Goal: Task Accomplishment & Management: Use online tool/utility

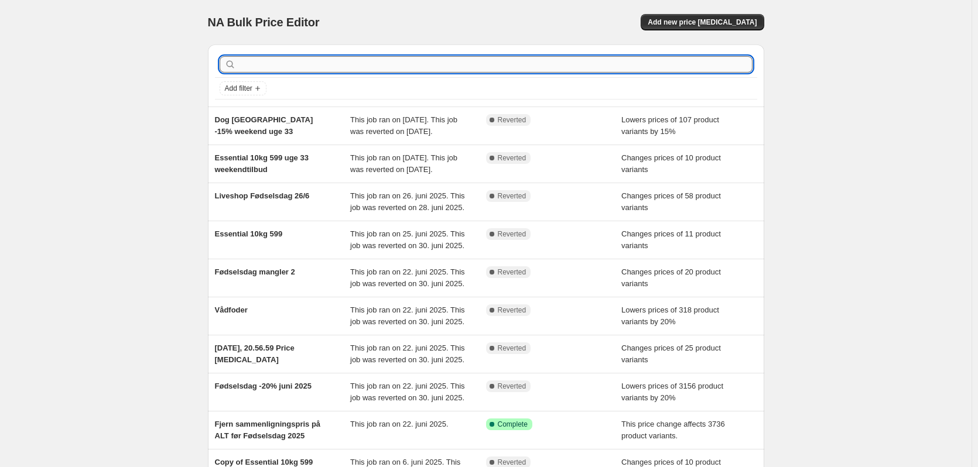
click at [543, 60] on input "text" at bounding box center [495, 64] width 514 height 16
type input "legetøj"
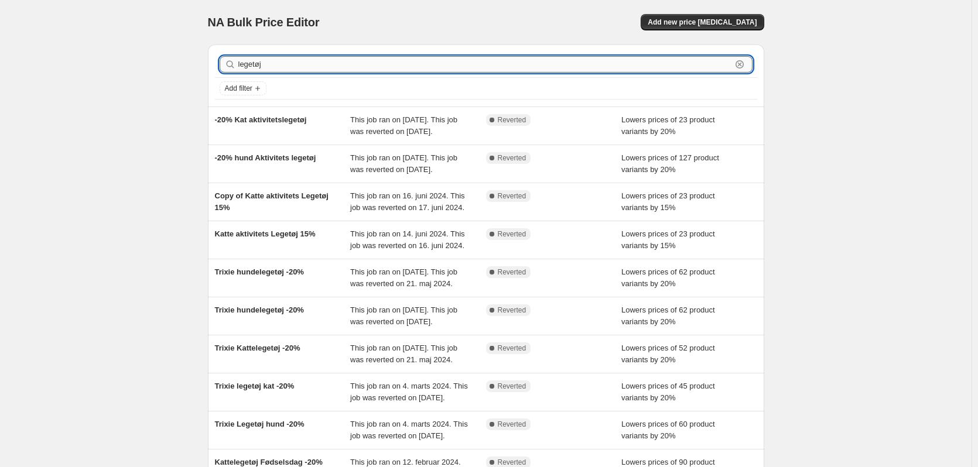
click at [296, 63] on input "legetøj" at bounding box center [484, 64] width 493 height 16
drag, startPoint x: 296, startPoint y: 63, endPoint x: 213, endPoint y: 57, distance: 83.9
click at [207, 57] on div "legetøj Clear Add filter -20% Kat aktivitetslegetøj This job ran on [DATE]. Thi…" at bounding box center [481, 289] width 566 height 508
click at [690, 20] on span "Add new price [MEDICAL_DATA]" at bounding box center [701, 22] width 109 height 9
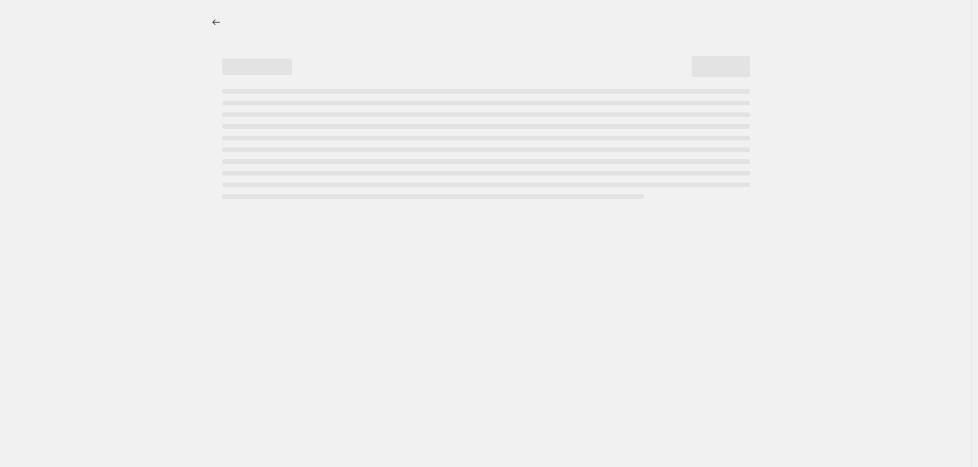
select select "percentage"
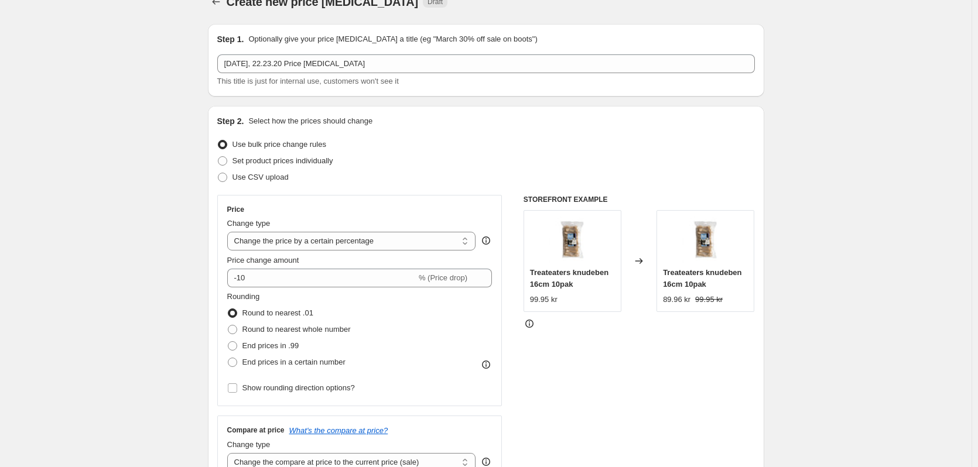
scroll to position [117, 0]
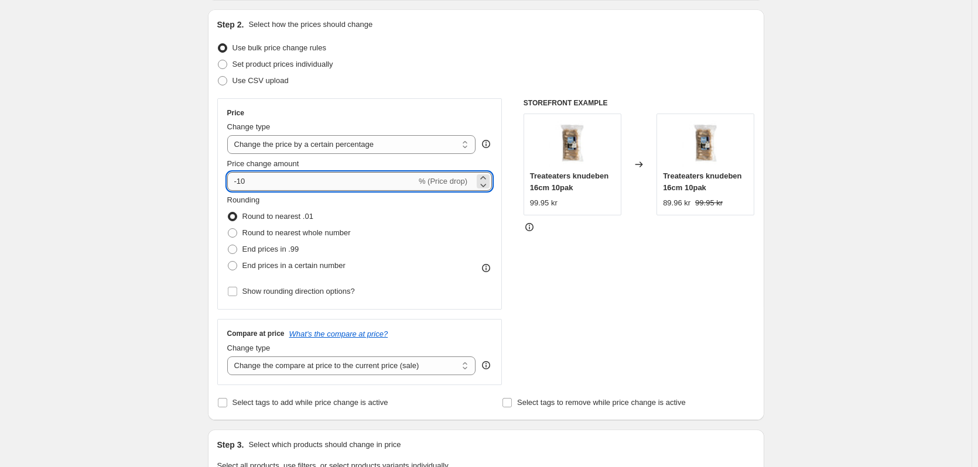
click at [283, 187] on input "-10" at bounding box center [321, 181] width 189 height 19
click at [488, 179] on icon at bounding box center [483, 185] width 12 height 12
click at [485, 178] on icon at bounding box center [482, 177] width 5 height 3
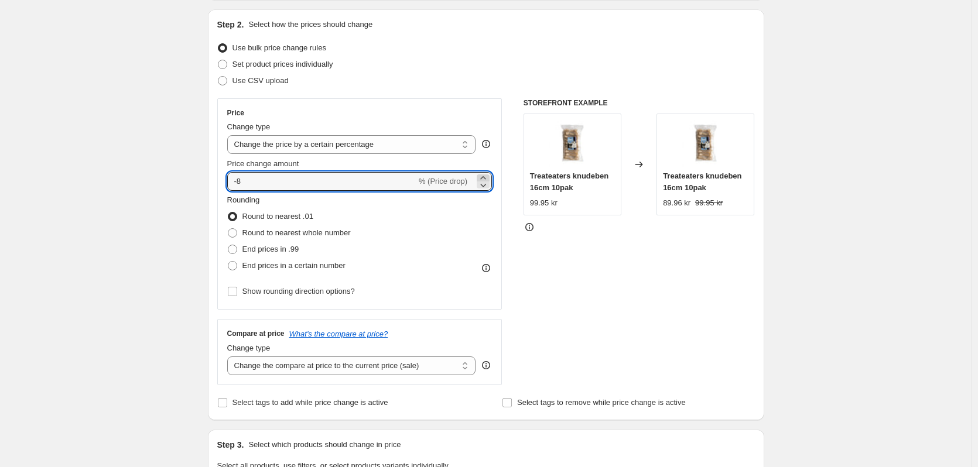
click at [485, 178] on icon at bounding box center [482, 177] width 5 height 3
click at [488, 187] on icon at bounding box center [483, 185] width 12 height 12
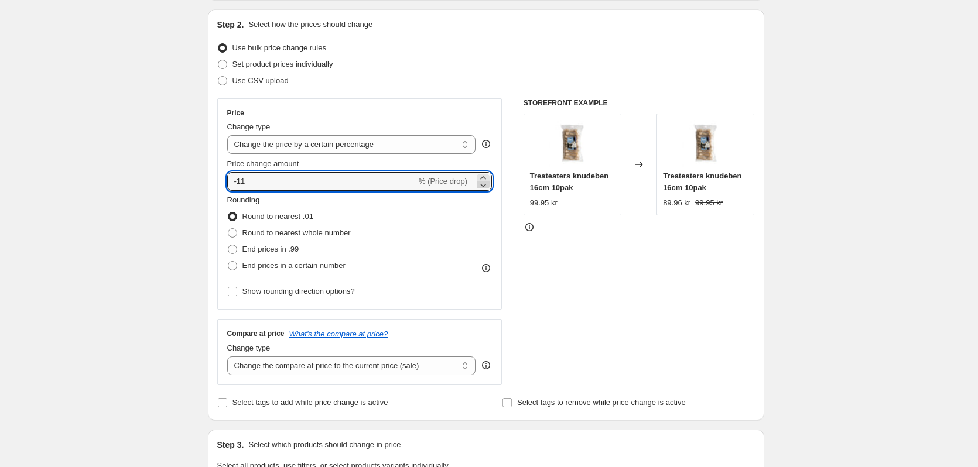
click at [488, 187] on icon at bounding box center [483, 185] width 12 height 12
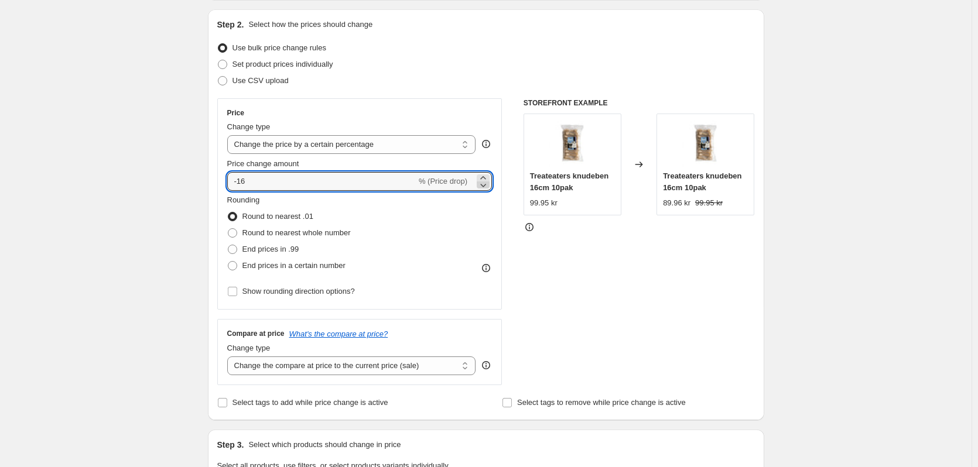
click at [488, 187] on icon at bounding box center [483, 185] width 12 height 12
type input "-20"
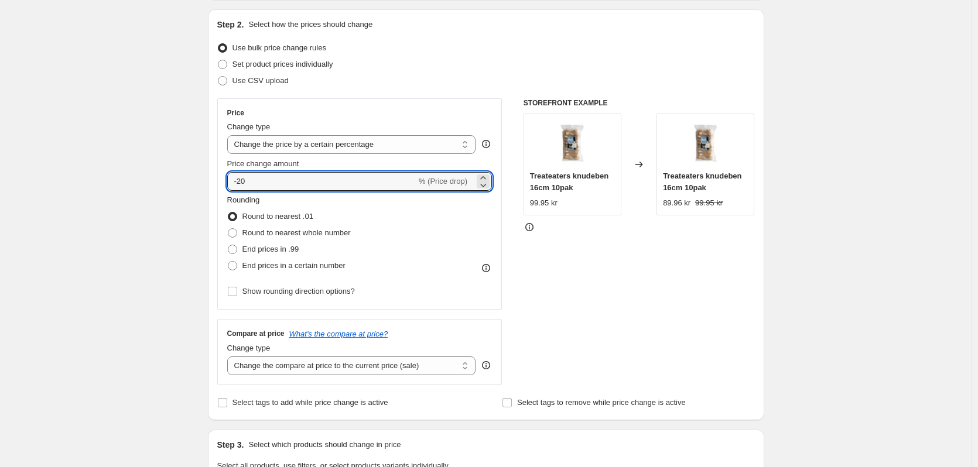
scroll to position [293, 0]
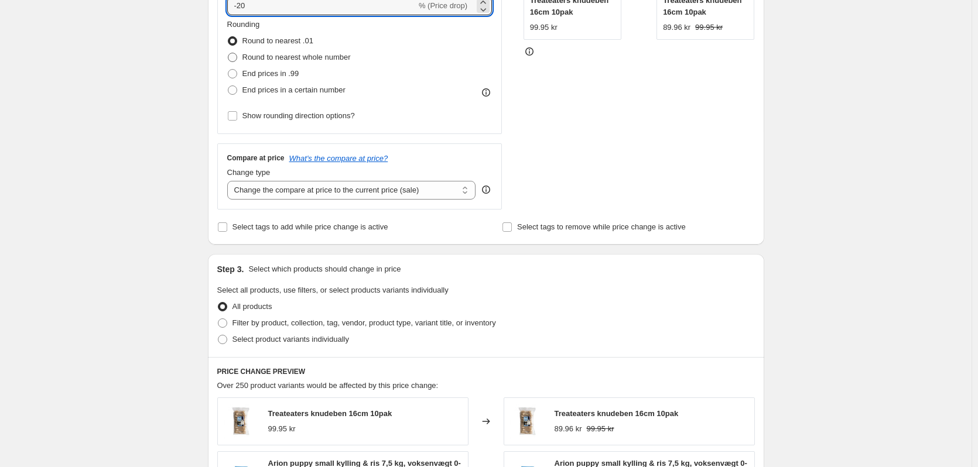
click at [237, 58] on span at bounding box center [232, 57] width 9 height 9
click at [228, 53] on input "Round to nearest whole number" at bounding box center [228, 53] width 1 height 1
radio input "true"
click at [221, 225] on input "Select tags to add while price change is active" at bounding box center [222, 226] width 9 height 9
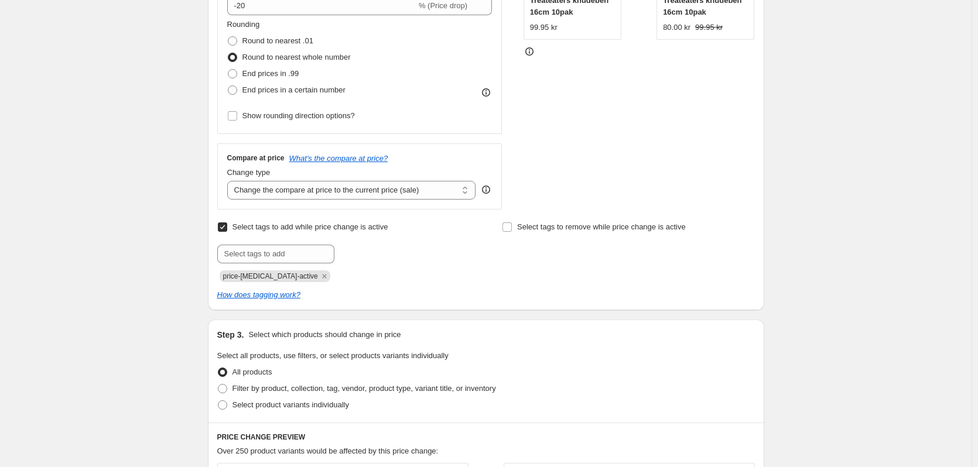
click at [224, 225] on input "Select tags to add while price change is active" at bounding box center [222, 226] width 9 height 9
checkbox input "false"
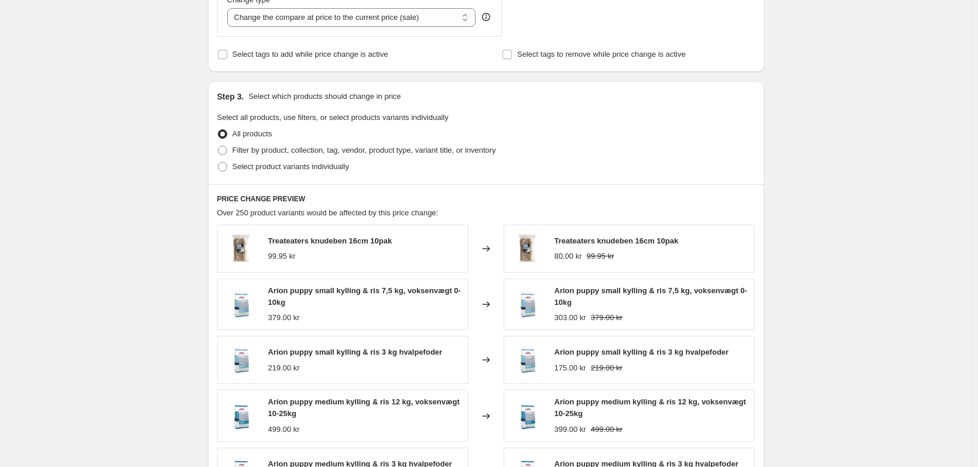
scroll to position [468, 0]
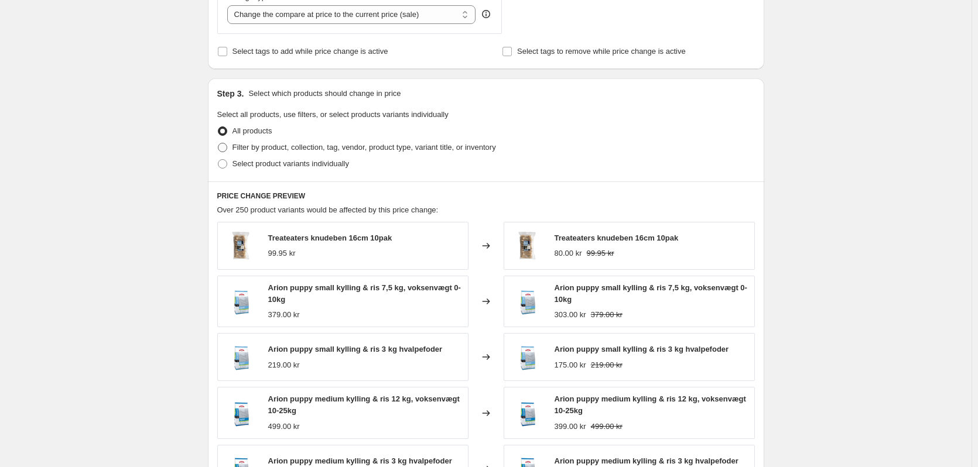
click at [227, 148] on span at bounding box center [222, 147] width 9 height 9
click at [218, 143] on input "Filter by product, collection, tag, vendor, product type, variant title, or inv…" at bounding box center [218, 143] width 1 height 1
radio input "true"
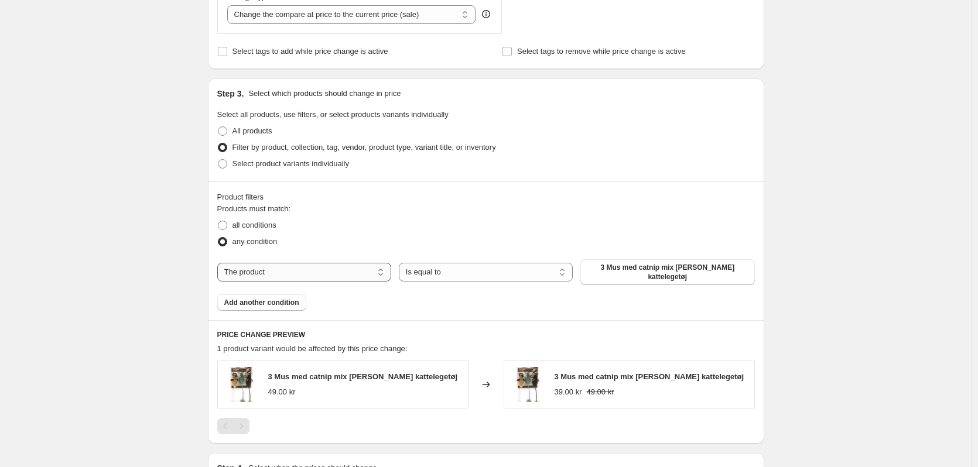
click at [368, 275] on select "The product The product's collection The product's tag The product's vendor The…" at bounding box center [304, 272] width 174 height 19
click at [399, 213] on fieldset "Products must match: all conditions any condition" at bounding box center [485, 226] width 537 height 47
click at [227, 53] on input "Select tags to add while price change is active" at bounding box center [222, 51] width 9 height 9
checkbox input "true"
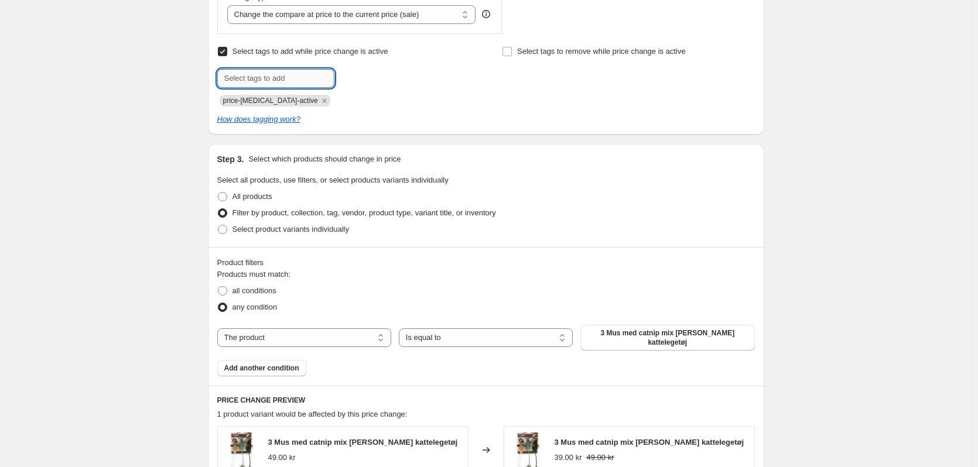
click at [273, 77] on input "text" at bounding box center [275, 78] width 117 height 19
type input "Weekendtilbud uge 34 legetøj"
click at [386, 118] on div "How does tagging work?" at bounding box center [485, 120] width 537 height 12
click at [334, 101] on div "price-[MEDICAL_DATA]-active" at bounding box center [343, 99] width 252 height 14
click at [384, 79] on span "Weekendtilbu..." at bounding box center [385, 77] width 52 height 8
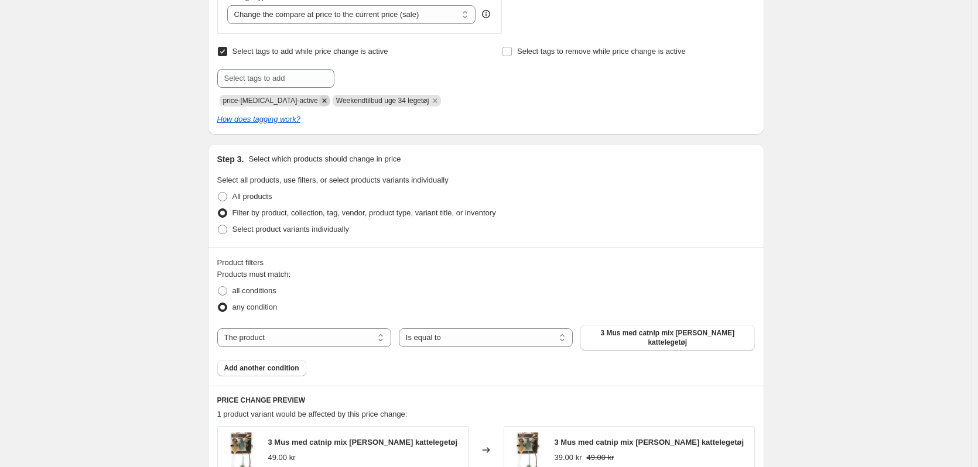
click at [319, 101] on icon "Remove price-change-job-active" at bounding box center [324, 100] width 11 height 11
click at [406, 106] on div "Weekendtilbud uge 34 legetøj" at bounding box center [343, 99] width 252 height 14
drag, startPoint x: 318, startPoint y: 101, endPoint x: 185, endPoint y: 95, distance: 133.6
click at [186, 101] on div "Create new price [MEDICAL_DATA]. This page is ready Create new price [MEDICAL_D…" at bounding box center [485, 111] width 971 height 1159
copy span "Weekendtilbud uge 34 legetøj"
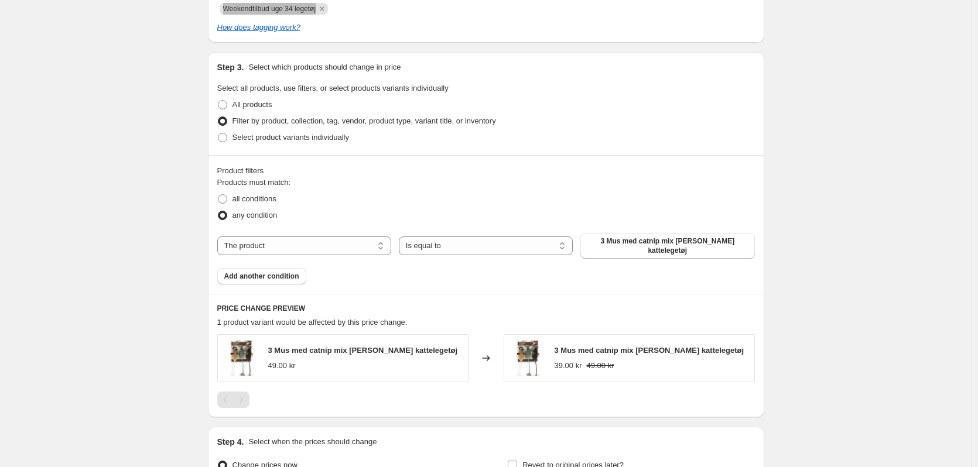
scroll to position [585, 0]
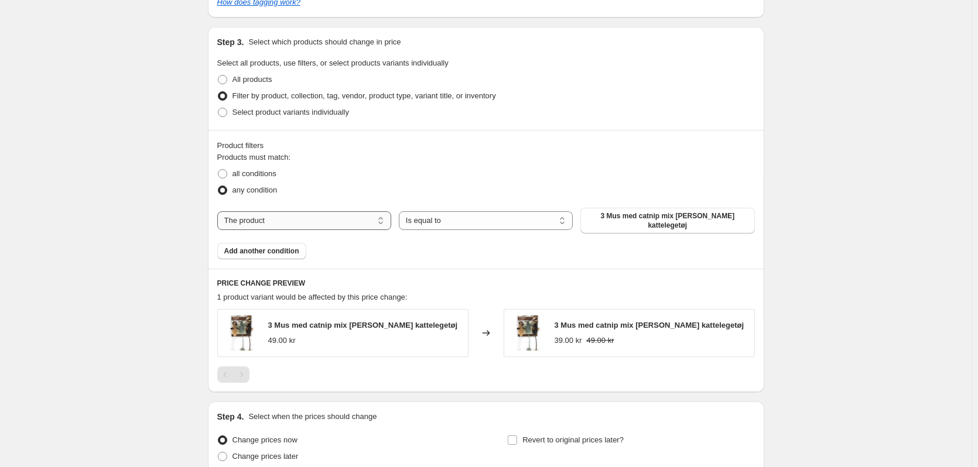
click at [286, 215] on select "The product The product's collection The product's tag The product's vendor The…" at bounding box center [304, 220] width 174 height 19
select select "tag"
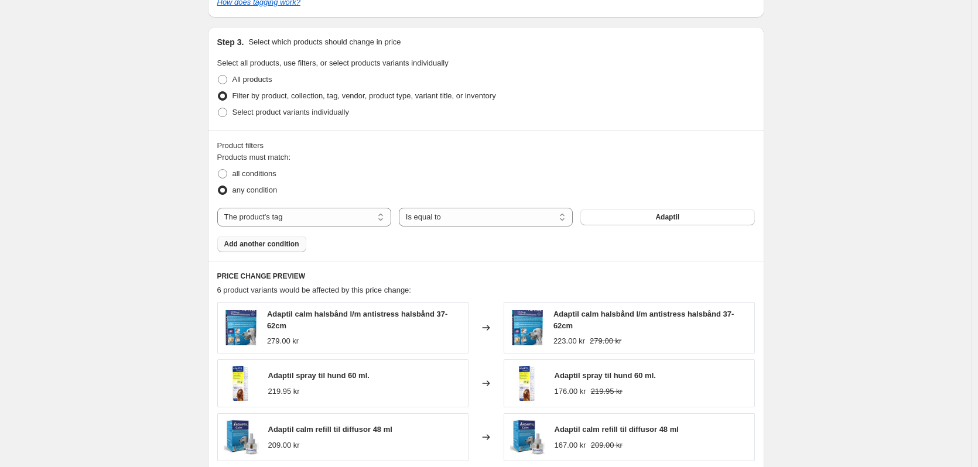
click at [285, 245] on span "Add another condition" at bounding box center [261, 243] width 75 height 9
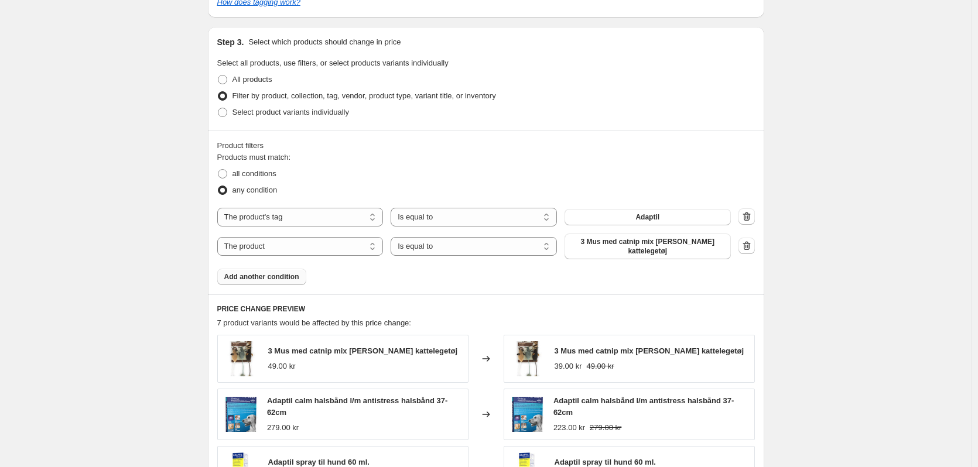
click at [282, 276] on button "Add another condition" at bounding box center [261, 277] width 89 height 16
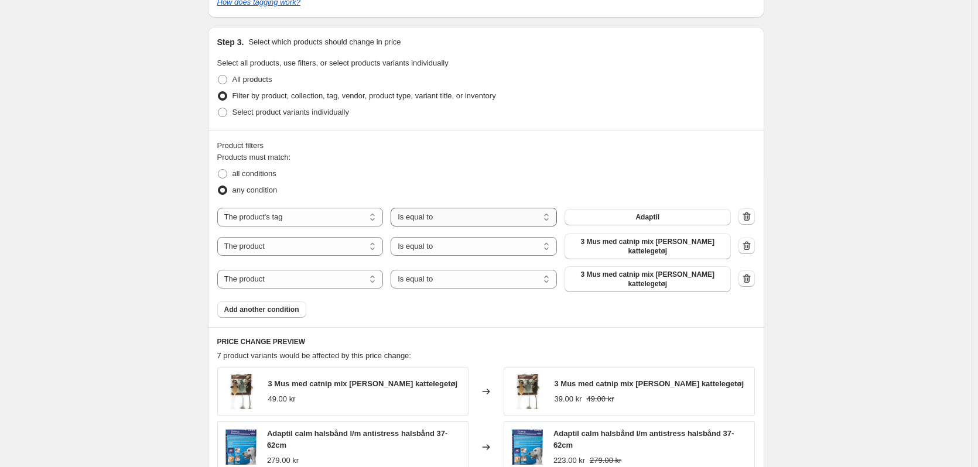
click at [450, 220] on select "Is equal to Is not equal to" at bounding box center [473, 217] width 166 height 19
select select "not_equal"
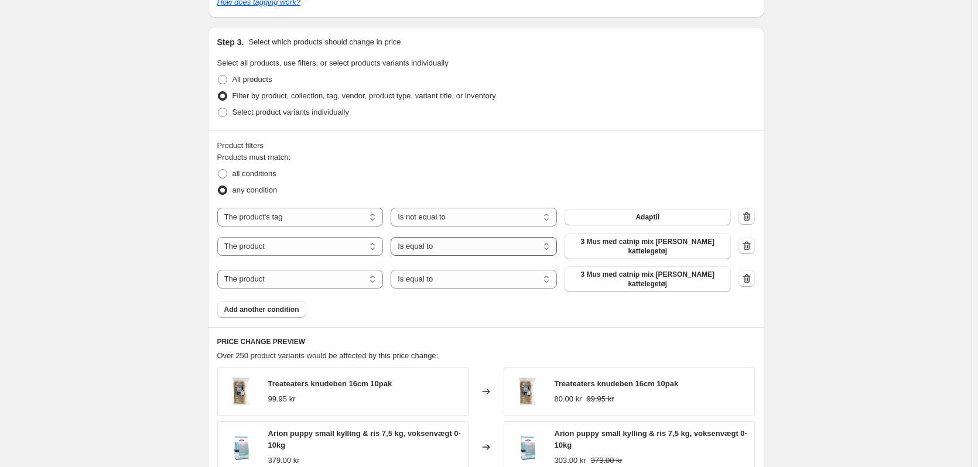
click at [464, 245] on select "Is equal to Is not equal to" at bounding box center [473, 246] width 166 height 19
select select "not_equal"
click at [354, 247] on select "The product The product's collection The product's tag The product's vendor The…" at bounding box center [300, 246] width 166 height 19
select select "tag"
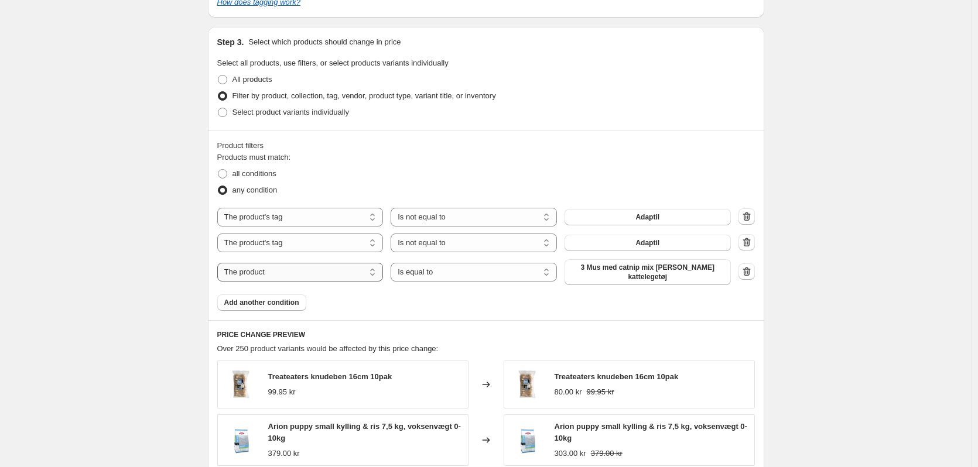
click at [344, 270] on select "The product The product's collection The product's tag The product's vendor The…" at bounding box center [300, 272] width 166 height 19
select select "tag"
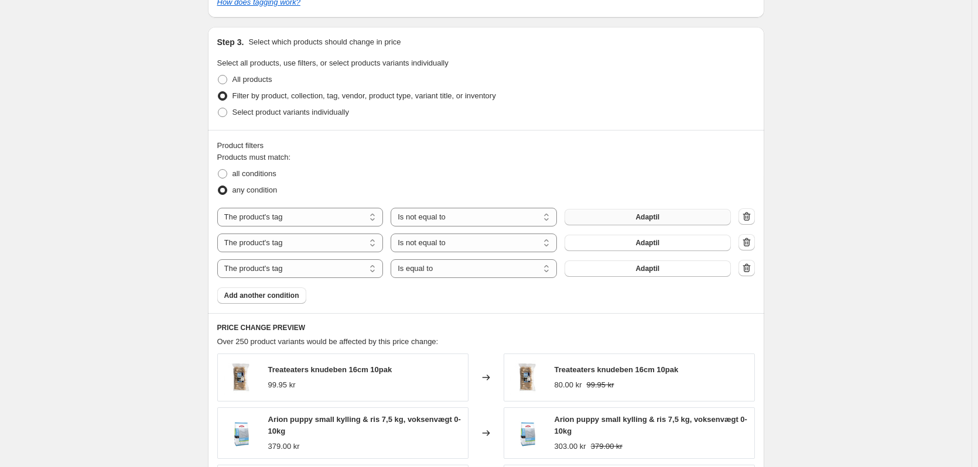
click at [636, 222] on button "Adaptil" at bounding box center [647, 217] width 166 height 16
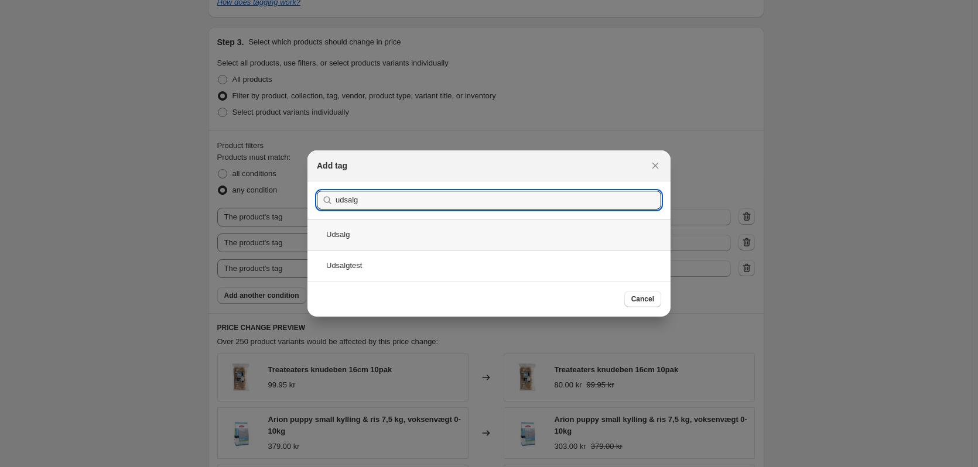
type input "udsalg"
click at [336, 235] on div "Udsalg" at bounding box center [488, 234] width 363 height 31
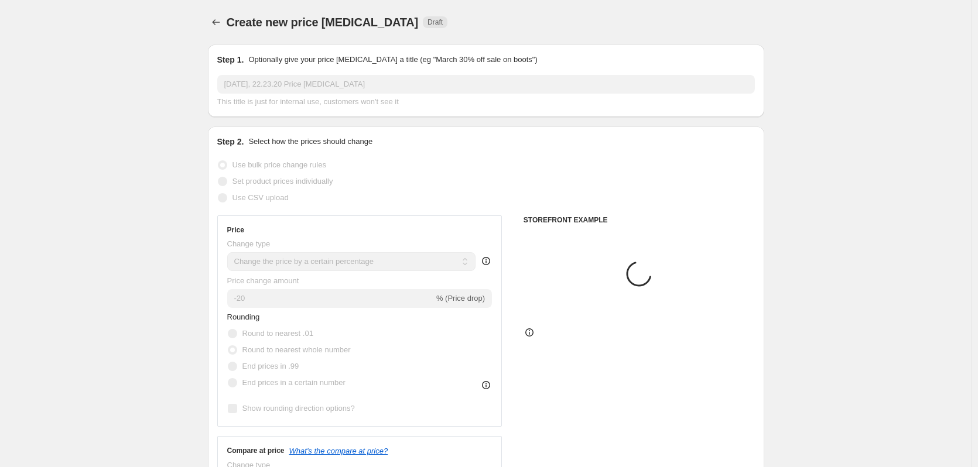
scroll to position [585, 0]
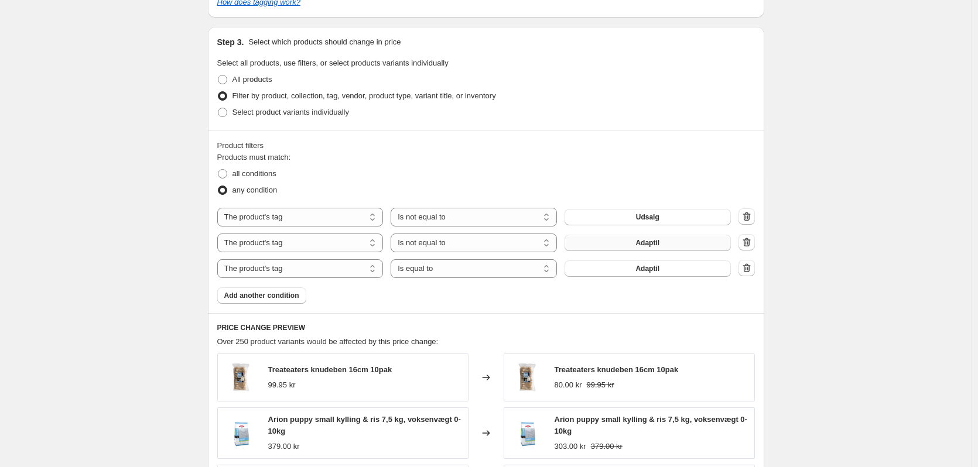
click at [674, 241] on button "Adaptil" at bounding box center [647, 243] width 166 height 16
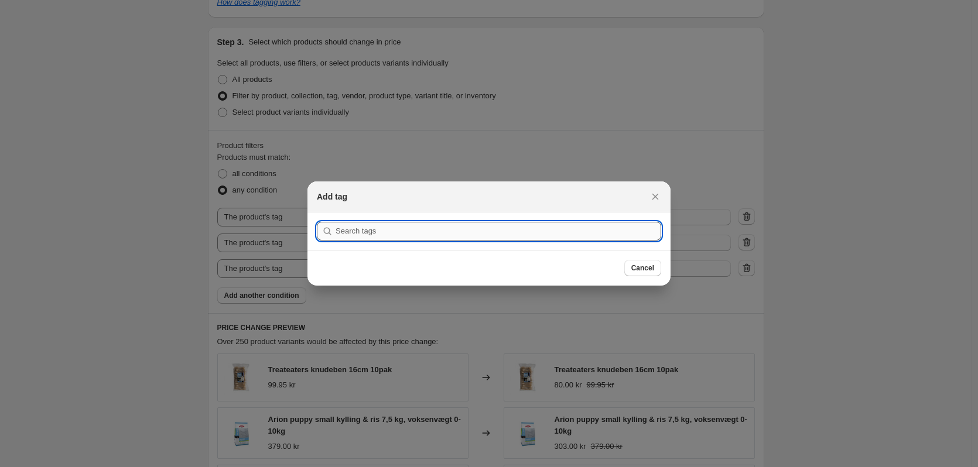
click at [421, 229] on input ":r2r:" at bounding box center [497, 231] width 325 height 19
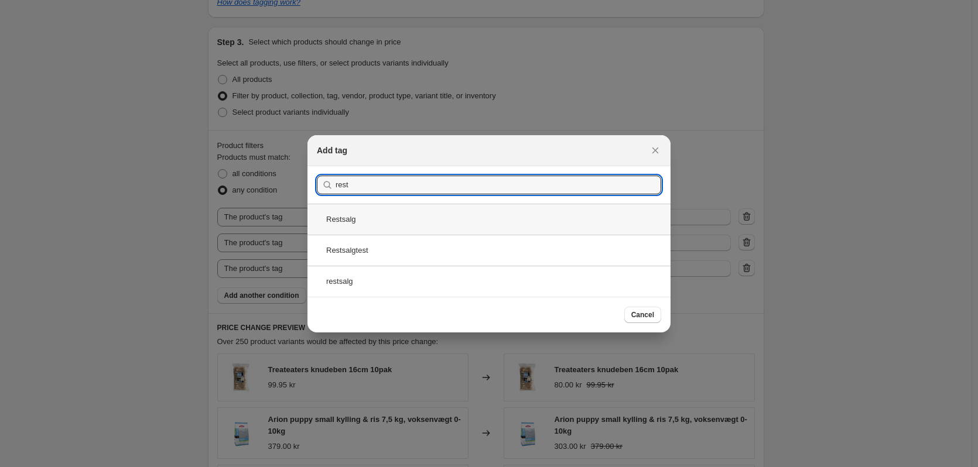
type input "rest"
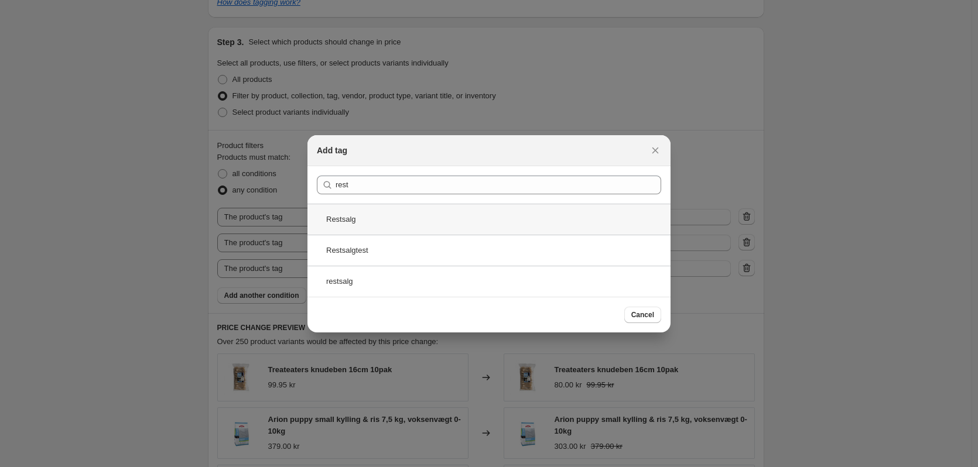
click at [397, 217] on div "Restsalg" at bounding box center [488, 219] width 363 height 31
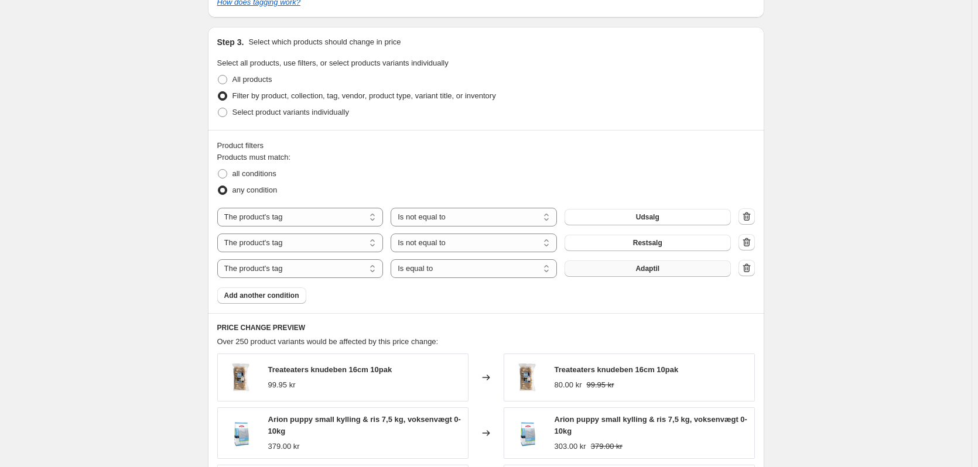
click at [640, 266] on span "Adaptil" at bounding box center [647, 268] width 24 height 9
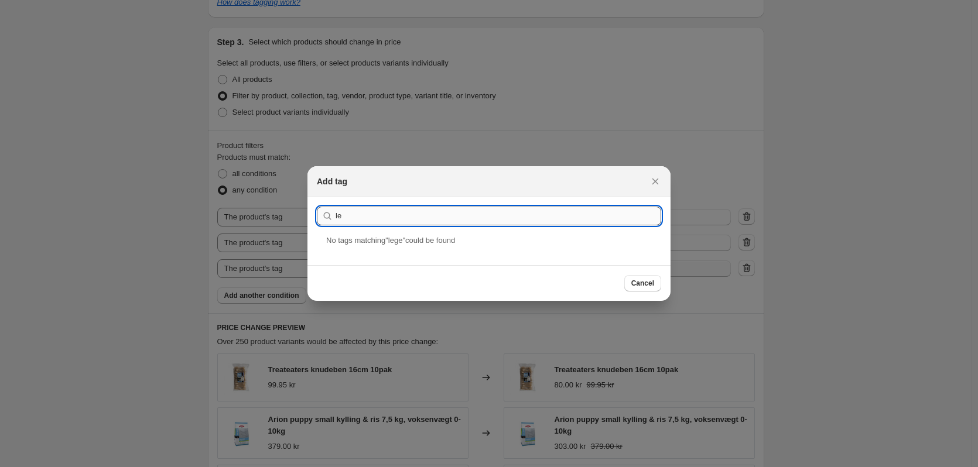
type input "l"
type input "hundelegetøj"
drag, startPoint x: 349, startPoint y: 250, endPoint x: 355, endPoint y: 251, distance: 6.0
click at [350, 250] on div "Hundelegetøj" at bounding box center [488, 250] width 363 height 31
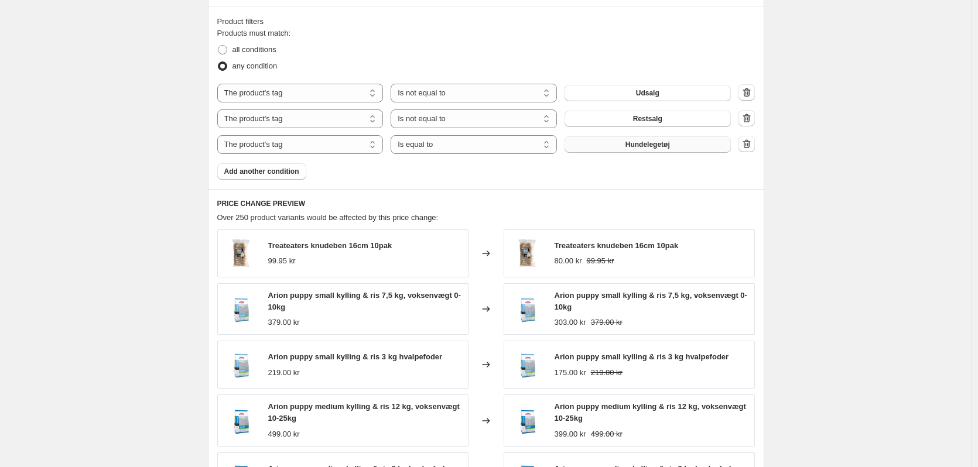
scroll to position [702, 0]
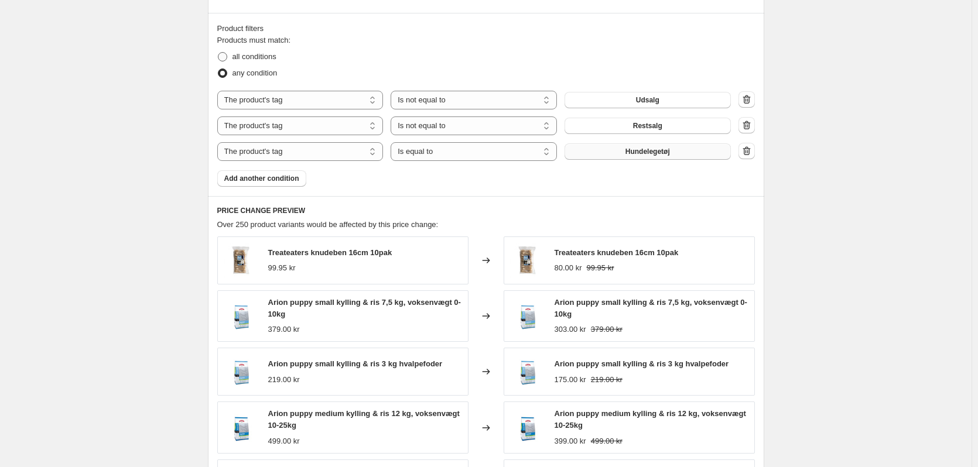
click at [227, 56] on span at bounding box center [222, 56] width 9 height 9
click at [218, 53] on input "all conditions" at bounding box center [218, 52] width 1 height 1
radio input "true"
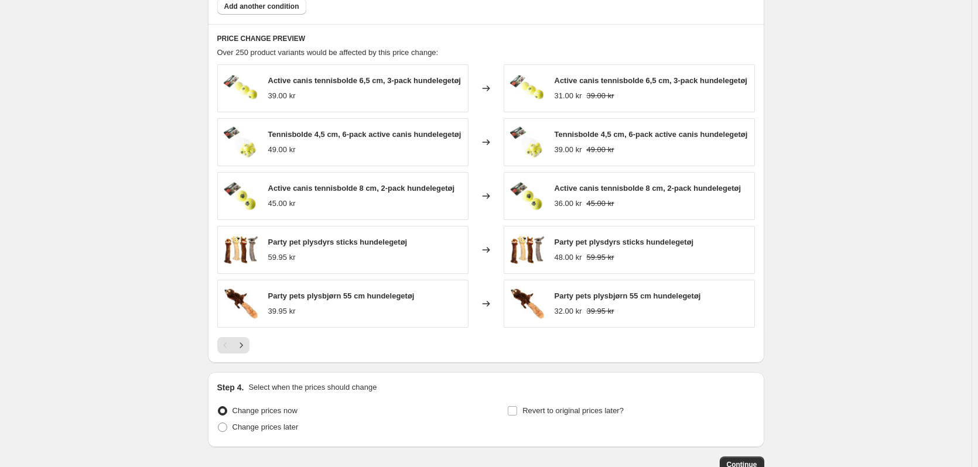
scroll to position [878, 0]
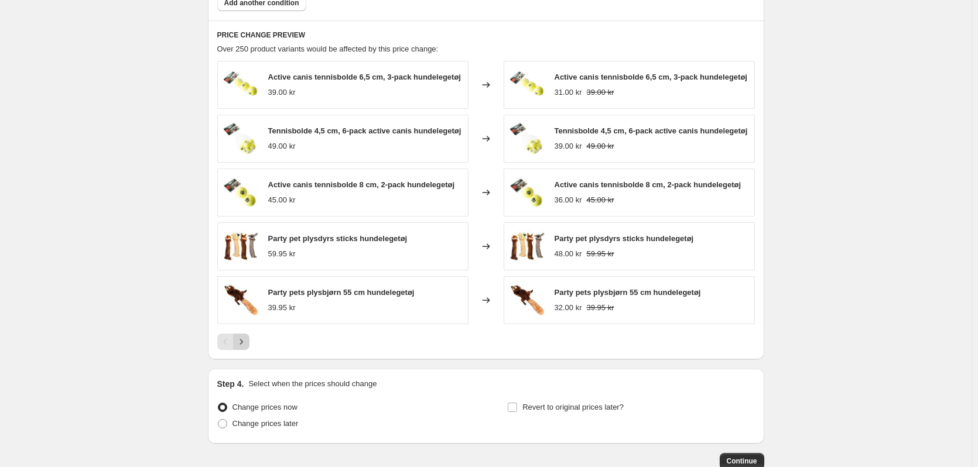
click at [246, 343] on icon "Next" at bounding box center [241, 342] width 12 height 12
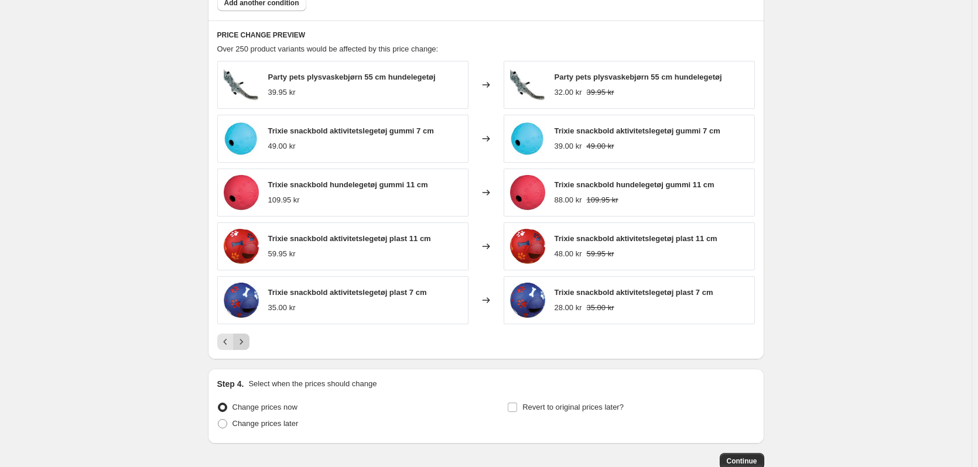
click at [246, 343] on icon "Next" at bounding box center [241, 342] width 12 height 12
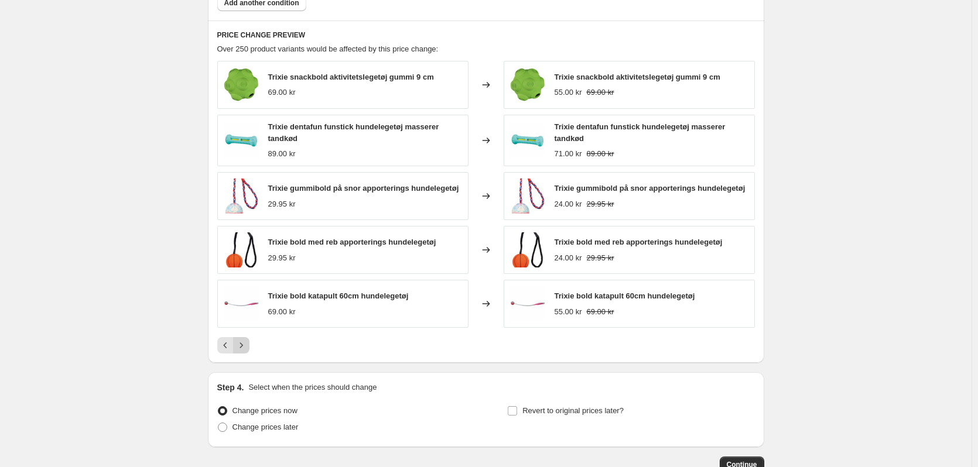
click at [246, 343] on icon "Next" at bounding box center [241, 346] width 12 height 12
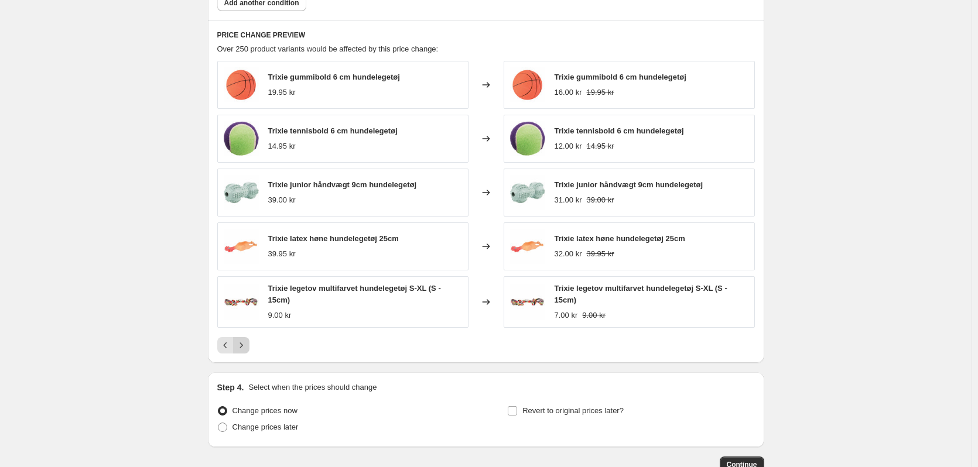
click at [246, 343] on icon "Next" at bounding box center [241, 346] width 12 height 12
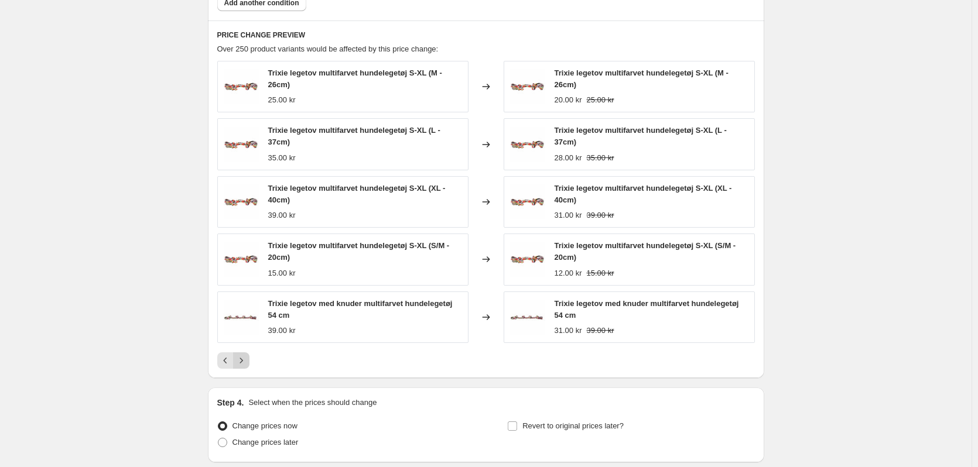
click at [246, 343] on div "Trixie legetov med knuder multifarvet hundelegetøj 54 cm 39.00 kr" at bounding box center [342, 318] width 251 height 52
click at [247, 356] on icon "Next" at bounding box center [241, 361] width 12 height 12
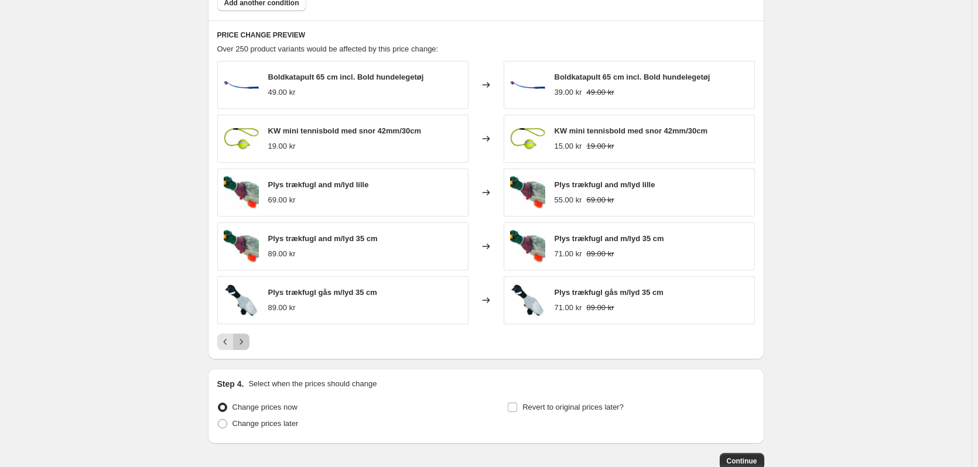
click at [244, 346] on icon "Next" at bounding box center [241, 342] width 12 height 12
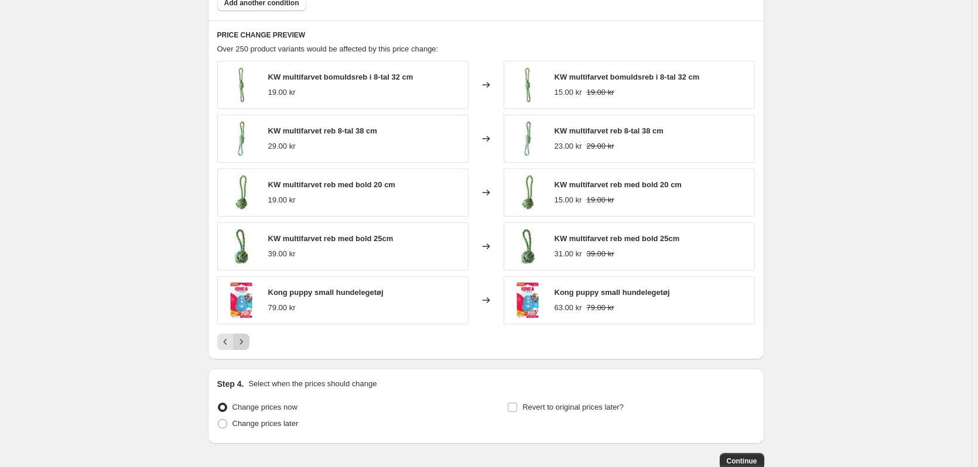
click at [244, 345] on icon "Next" at bounding box center [241, 342] width 12 height 12
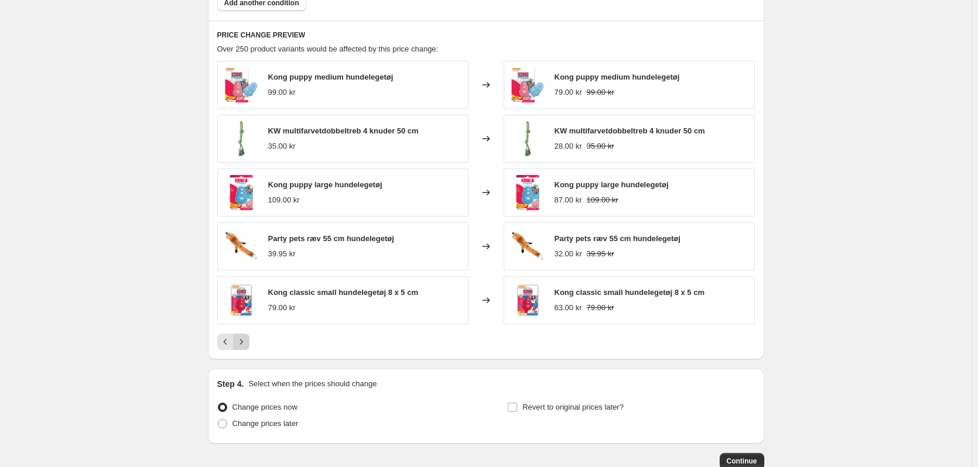
click at [244, 345] on icon "Next" at bounding box center [241, 342] width 12 height 12
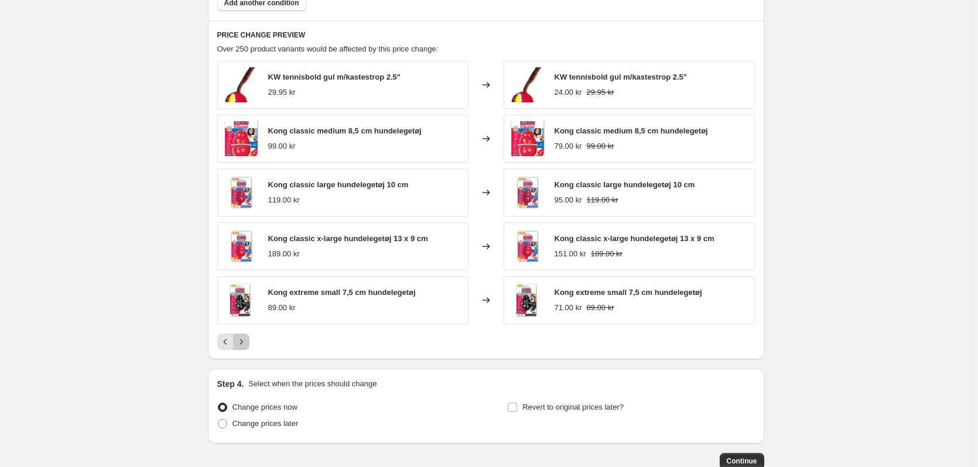
click at [244, 345] on icon "Next" at bounding box center [241, 342] width 12 height 12
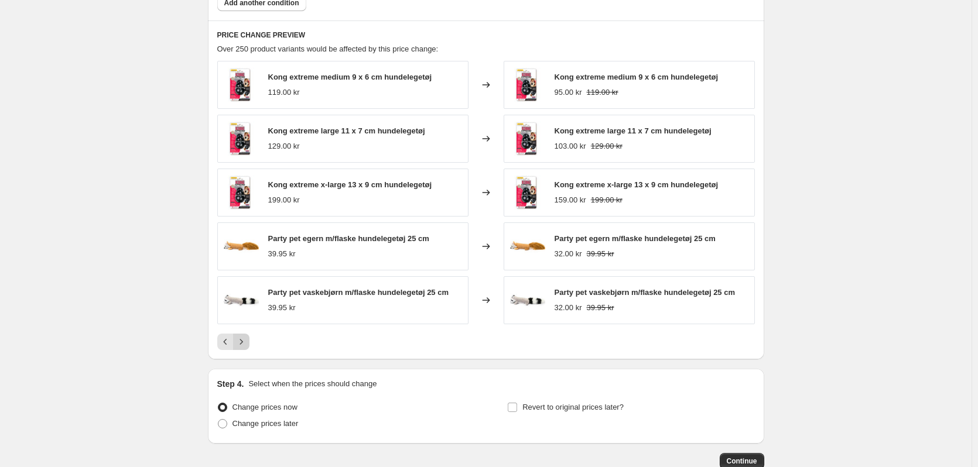
click at [244, 344] on icon "Next" at bounding box center [241, 342] width 12 height 12
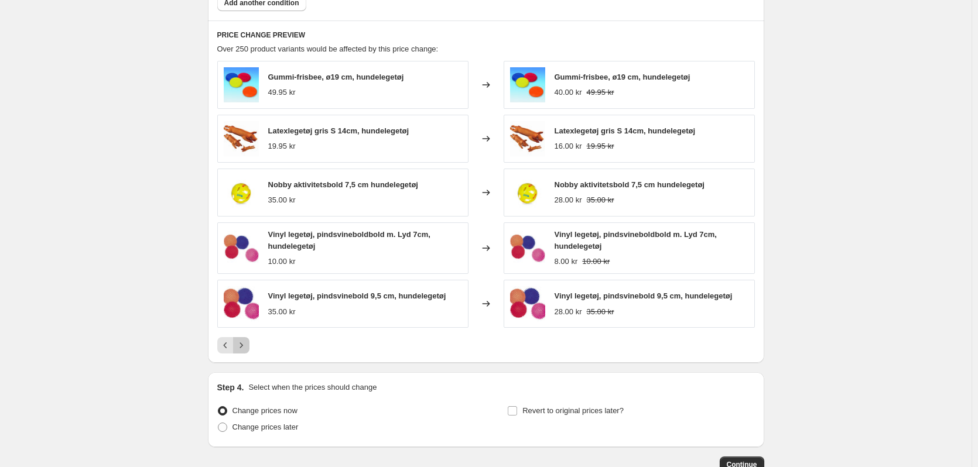
click at [244, 344] on icon "Next" at bounding box center [241, 346] width 12 height 12
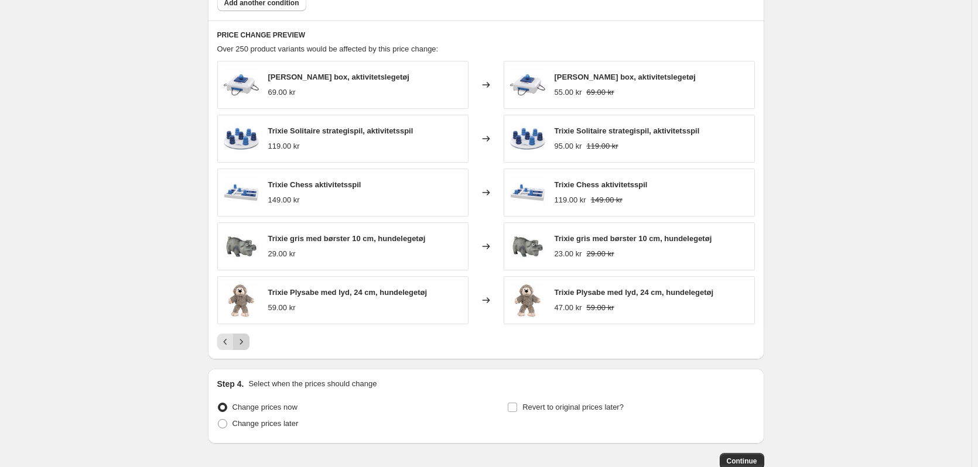
click at [244, 344] on icon "Next" at bounding box center [241, 342] width 12 height 12
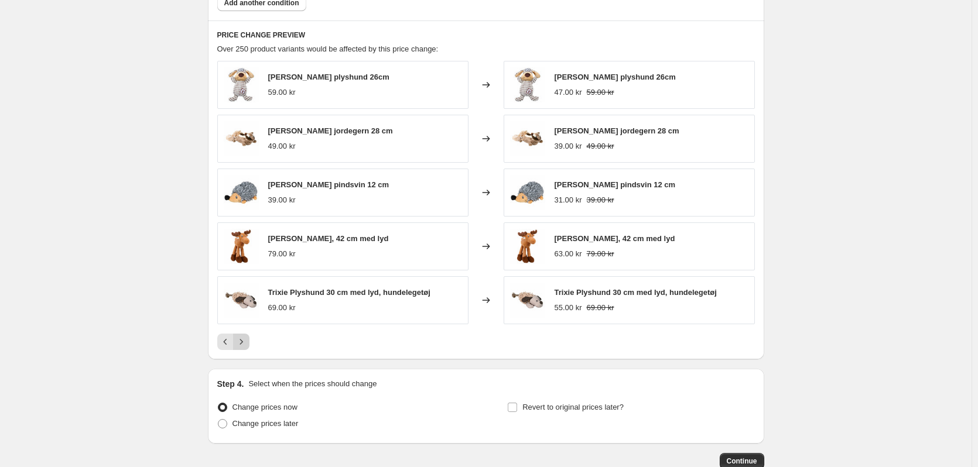
click at [244, 344] on icon "Next" at bounding box center [241, 342] width 12 height 12
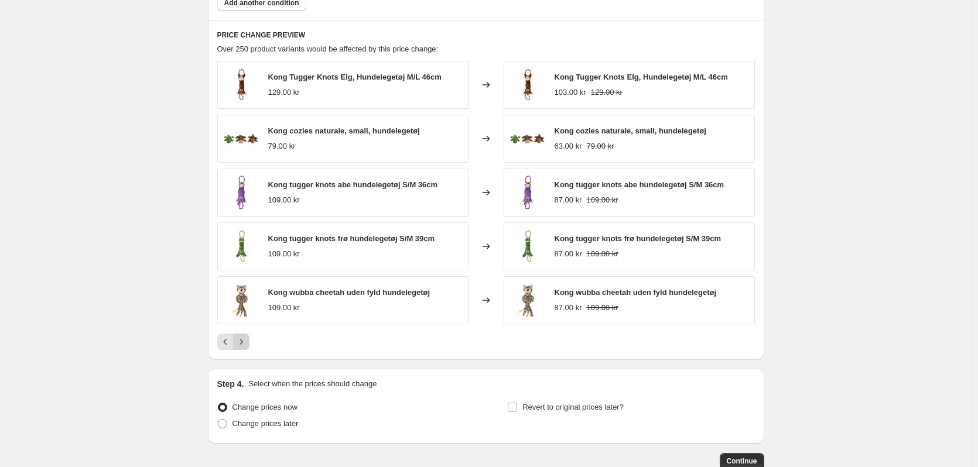
click at [244, 344] on icon "Next" at bounding box center [241, 342] width 12 height 12
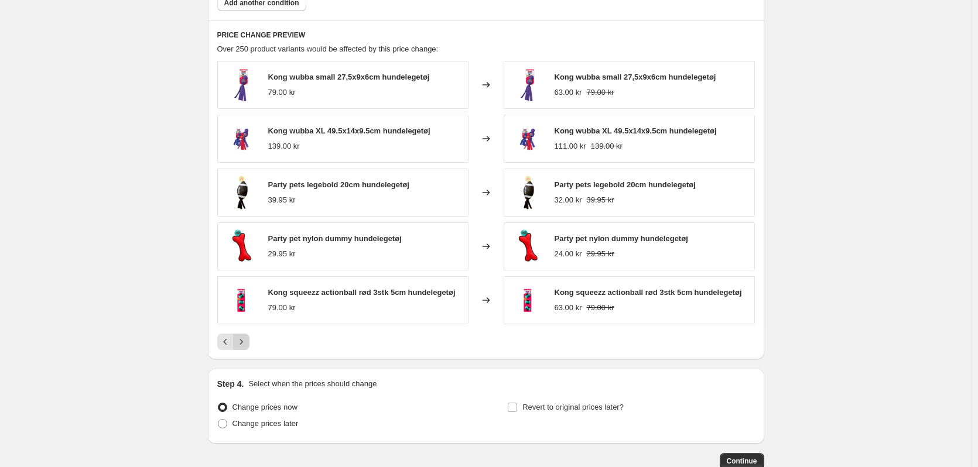
click at [244, 344] on icon "Next" at bounding box center [241, 342] width 12 height 12
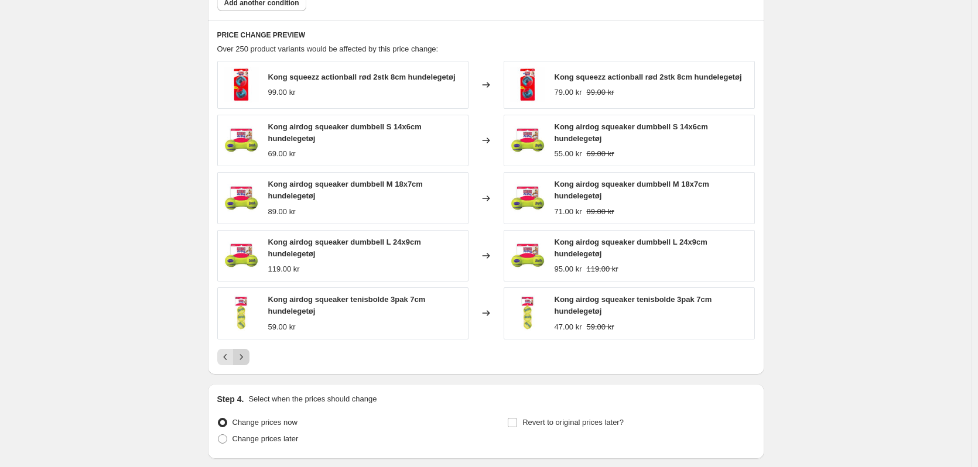
click at [244, 344] on div "Kong squeezz actionball rød 2stk 8cm hundelegetøj 99.00 kr Changed to Kong sque…" at bounding box center [485, 213] width 537 height 304
click at [244, 353] on icon "Next" at bounding box center [241, 357] width 12 height 12
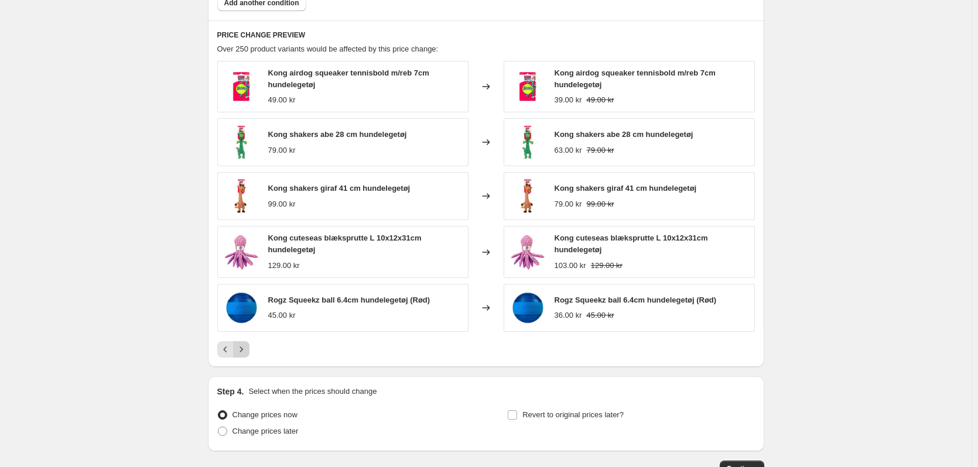
click at [249, 352] on button "Next" at bounding box center [241, 349] width 16 height 16
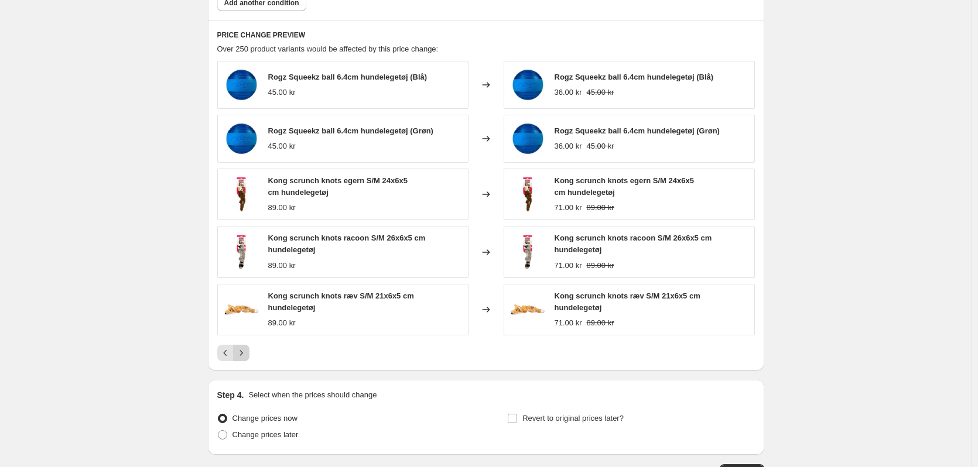
click at [247, 352] on icon "Next" at bounding box center [241, 353] width 12 height 12
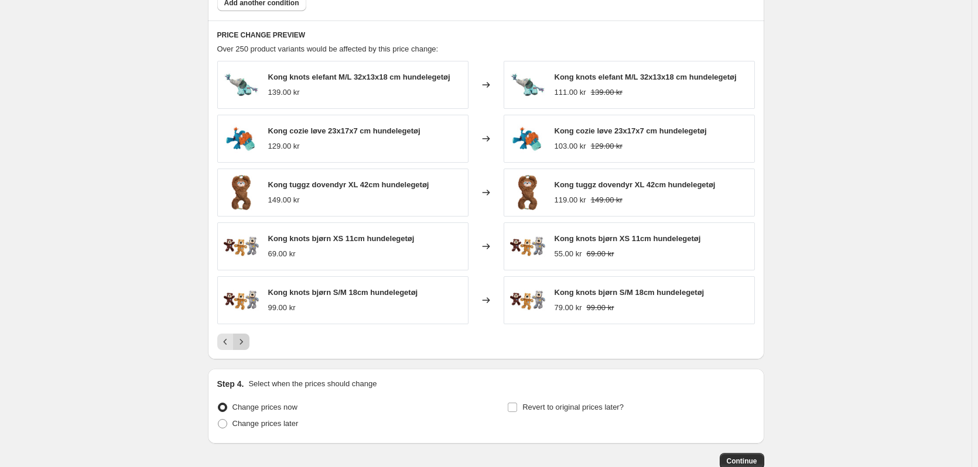
click at [249, 352] on div "PRICE CHANGE PREVIEW Over 250 product variants would be affected by this price …" at bounding box center [486, 189] width 556 height 339
click at [247, 345] on icon "Next" at bounding box center [241, 342] width 12 height 12
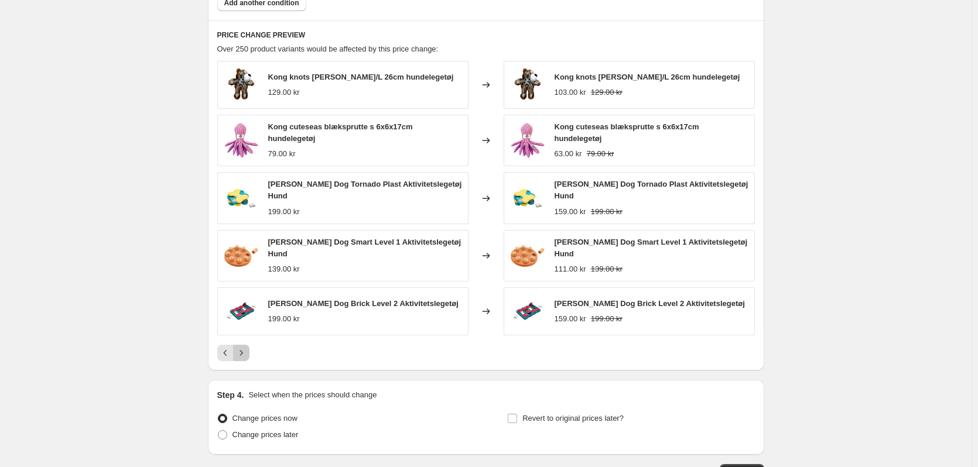
click at [247, 347] on icon "Next" at bounding box center [241, 353] width 12 height 12
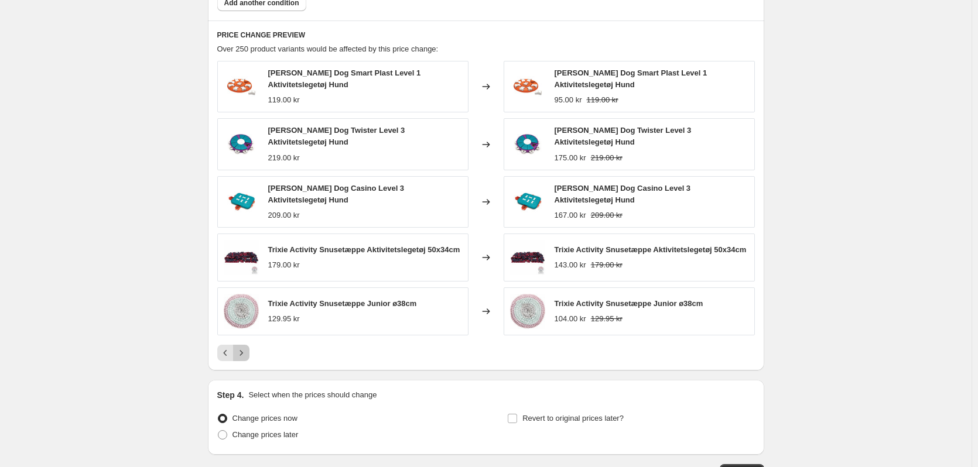
click at [240, 350] on icon "Next" at bounding box center [241, 353] width 12 height 12
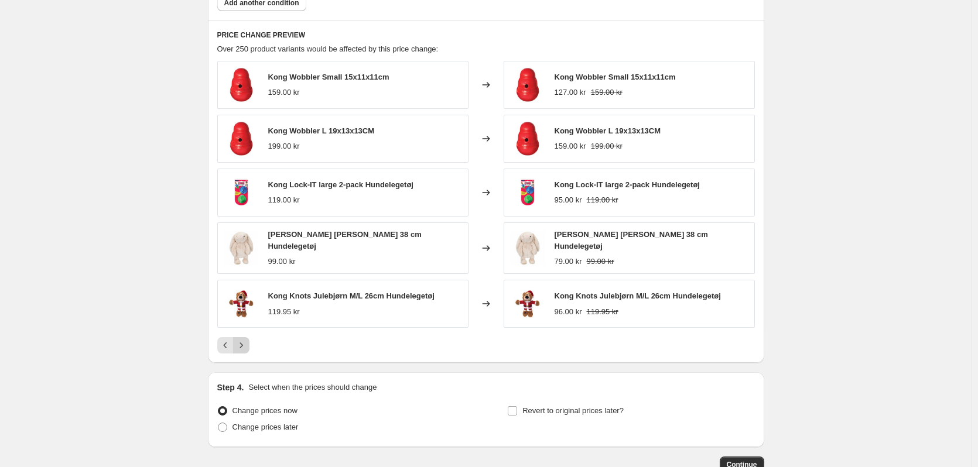
click at [244, 350] on button "Next" at bounding box center [241, 345] width 16 height 16
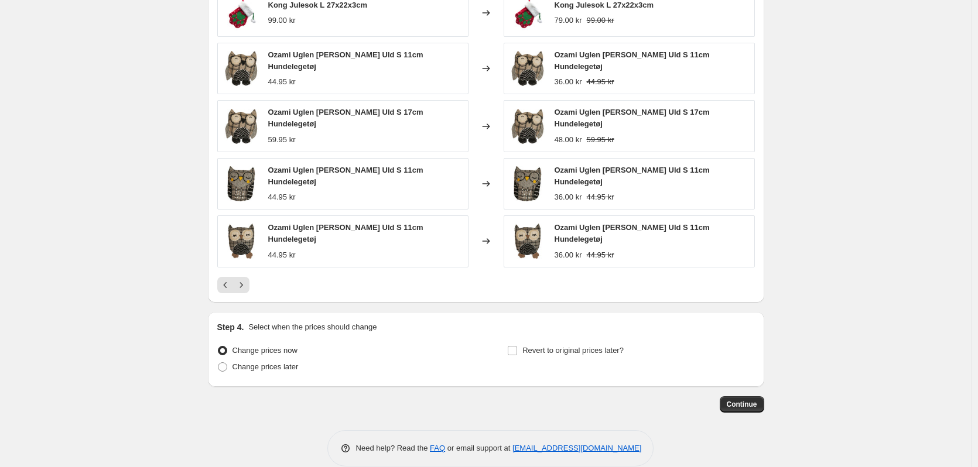
scroll to position [968, 0]
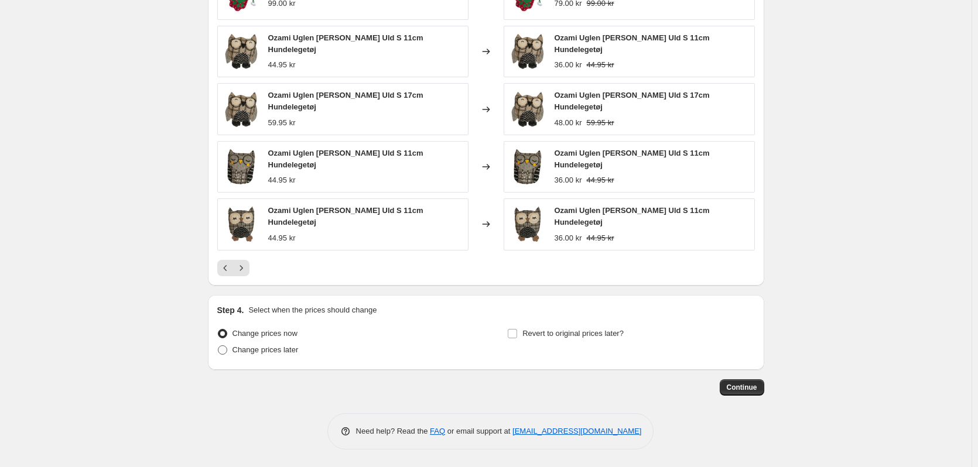
click at [226, 349] on span at bounding box center [222, 349] width 9 height 9
click at [218, 346] on input "Change prices later" at bounding box center [218, 345] width 1 height 1
radio input "true"
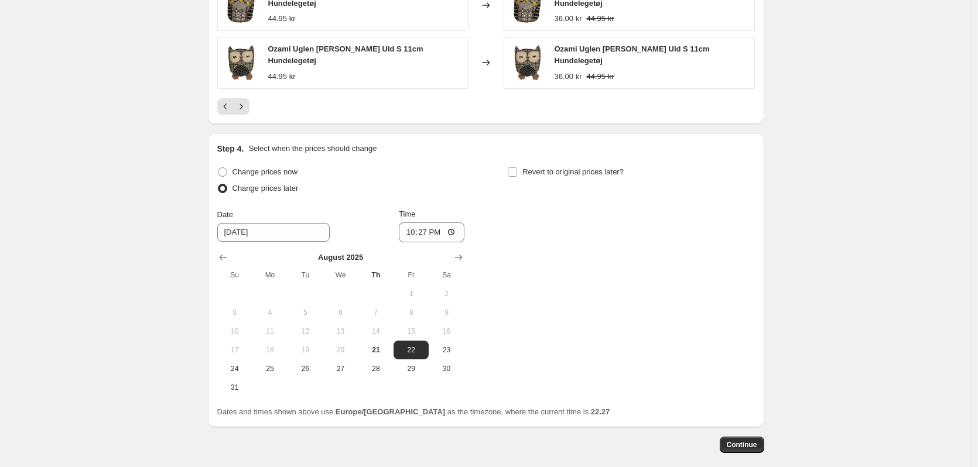
scroll to position [1143, 0]
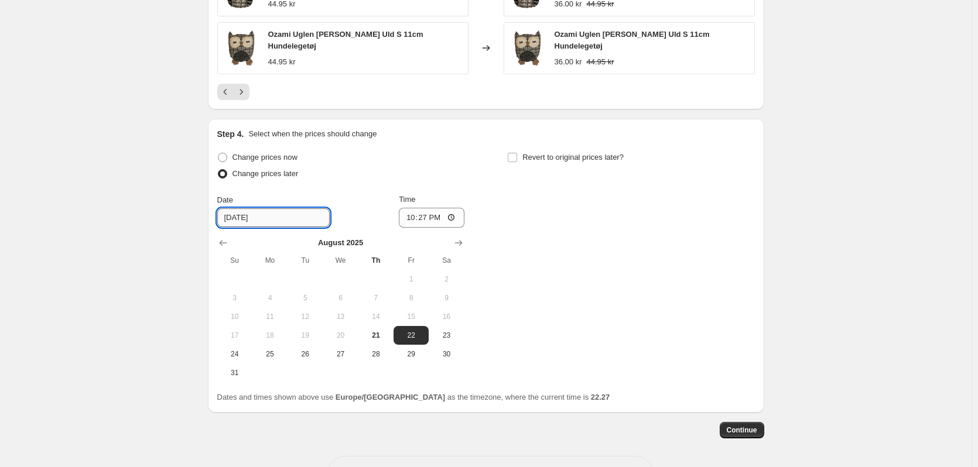
click at [286, 220] on input "[DATE]" at bounding box center [273, 217] width 112 height 19
click at [431, 215] on input "22:27" at bounding box center [432, 218] width 66 height 20
type input "02:00"
drag, startPoint x: 550, startPoint y: 241, endPoint x: 542, endPoint y: 228, distance: 15.3
click at [551, 241] on div "Change prices now Change prices later Date [DATE] Time 02:00 [DATE] Su Mo Tu We…" at bounding box center [485, 265] width 537 height 233
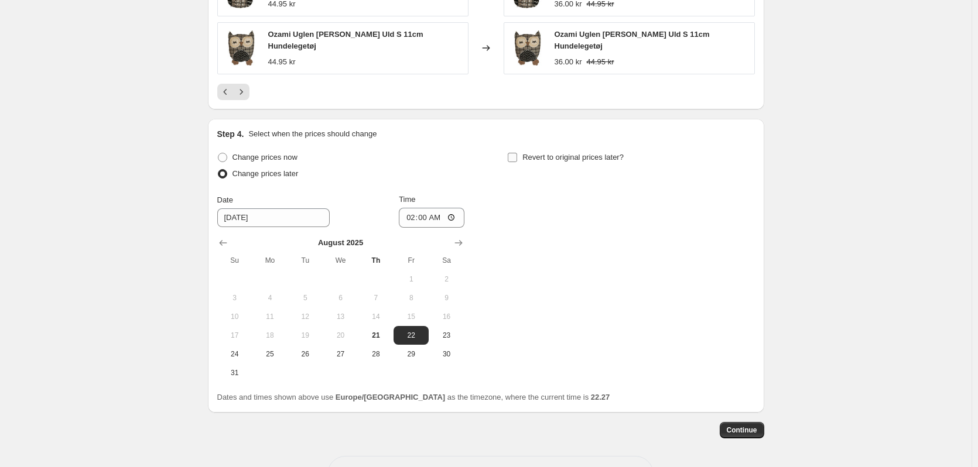
click at [517, 160] on input "Revert to original prices later?" at bounding box center [512, 157] width 9 height 9
checkbox input "true"
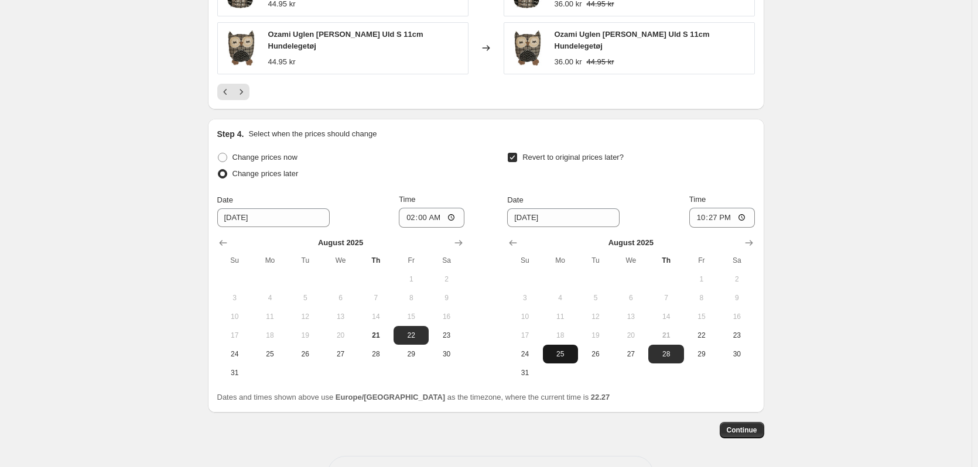
click at [560, 354] on span "25" at bounding box center [560, 353] width 26 height 9
type input "[DATE]"
click at [719, 213] on input "22:27" at bounding box center [722, 218] width 66 height 20
type input "02:00"
click at [671, 173] on div "Revert to original prices later?" at bounding box center [630, 166] width 247 height 35
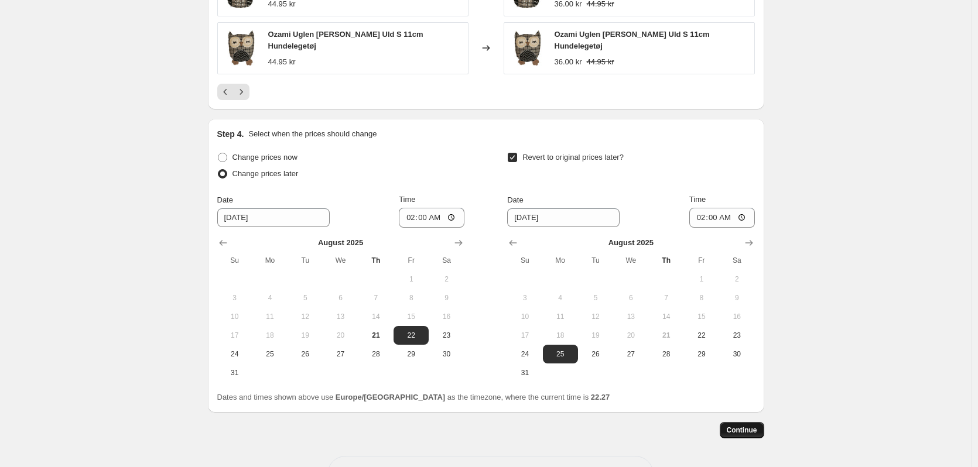
click at [752, 429] on span "Continue" at bounding box center [741, 430] width 30 height 9
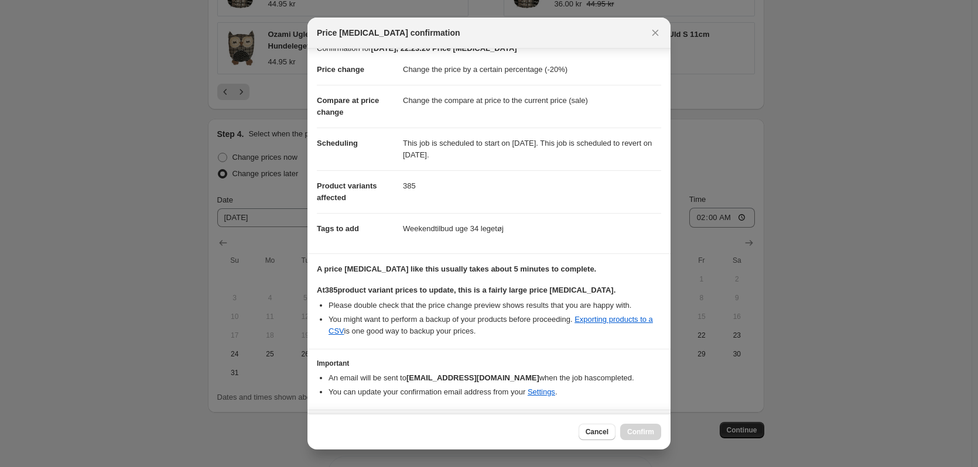
scroll to position [47, 0]
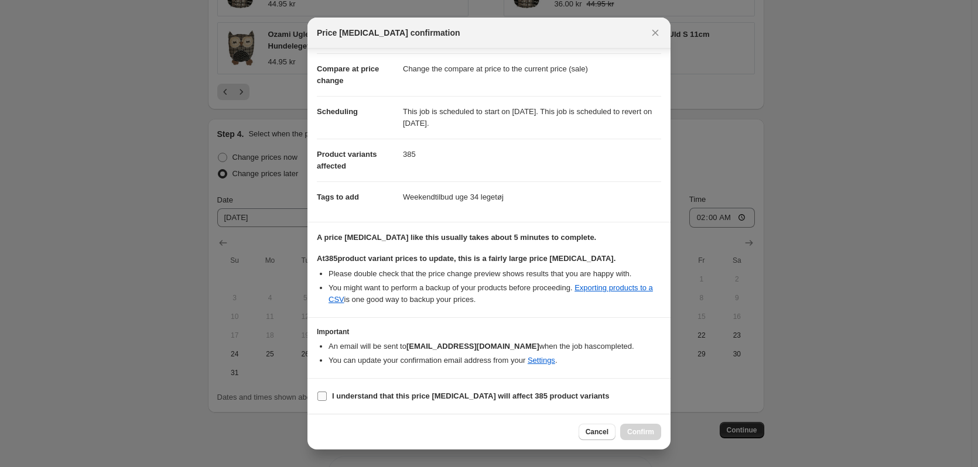
click at [324, 398] on input "I understand that this price [MEDICAL_DATA] will affect 385 product variants" at bounding box center [321, 396] width 9 height 9
checkbox input "true"
click at [641, 433] on span "Confirm" at bounding box center [640, 431] width 27 height 9
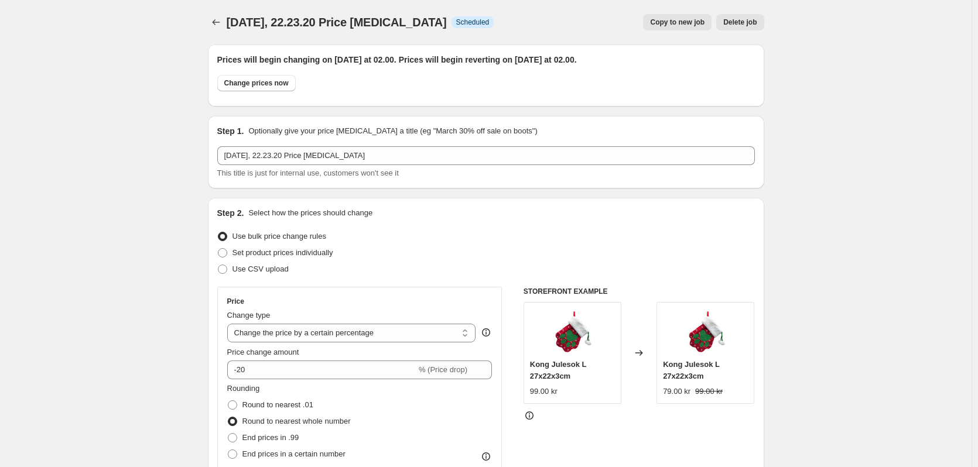
click at [687, 20] on span "Copy to new job" at bounding box center [677, 22] width 54 height 9
select select "percentage"
select select "tag"
select select "not_equal"
select select "tag"
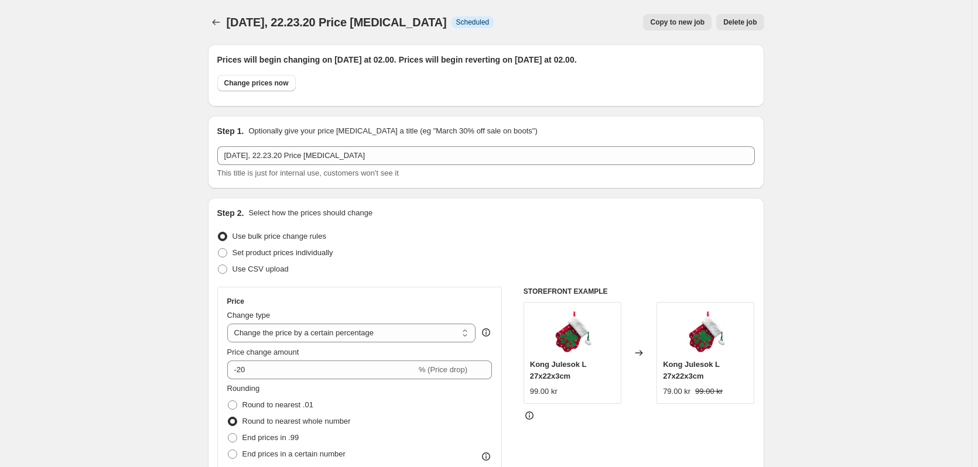
select select "not_equal"
select select "tag"
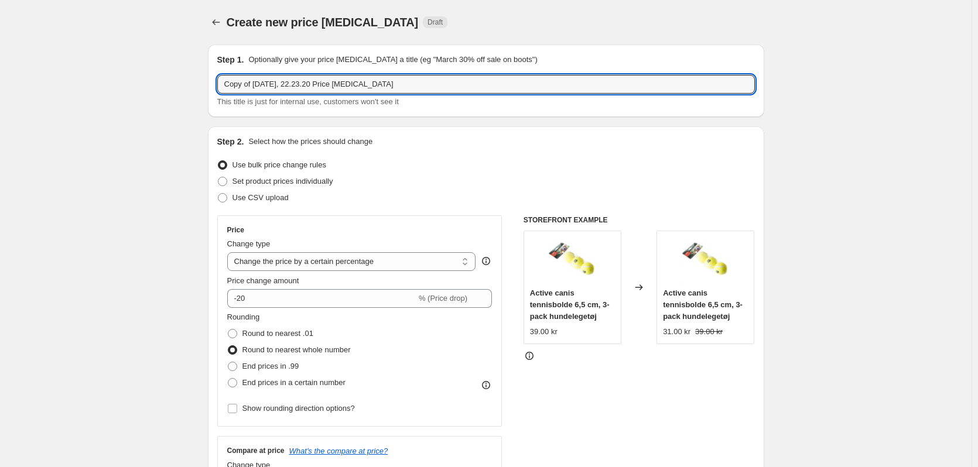
drag, startPoint x: 414, startPoint y: 82, endPoint x: 173, endPoint y: 70, distance: 241.5
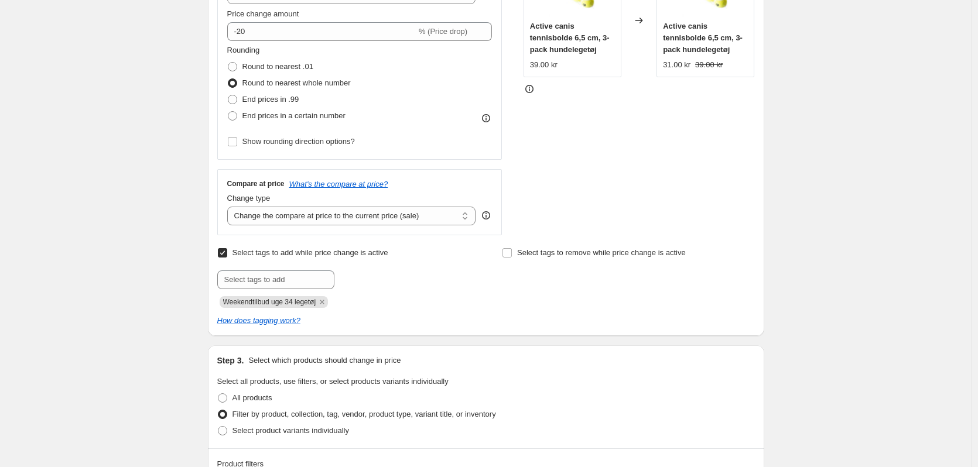
scroll to position [410, 0]
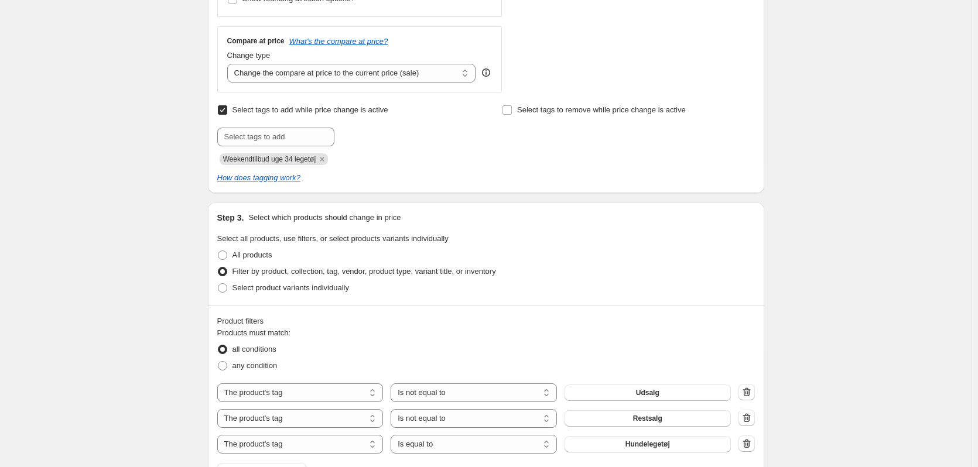
type input "Weekendtilbud uge 34 kattelegetøj"
drag, startPoint x: 227, startPoint y: 159, endPoint x: 317, endPoint y: 159, distance: 90.2
click at [316, 159] on span "Weekendtilbud uge 34 legetøj" at bounding box center [269, 159] width 93 height 8
copy span "Weekendtilbud uge 34 legetø"
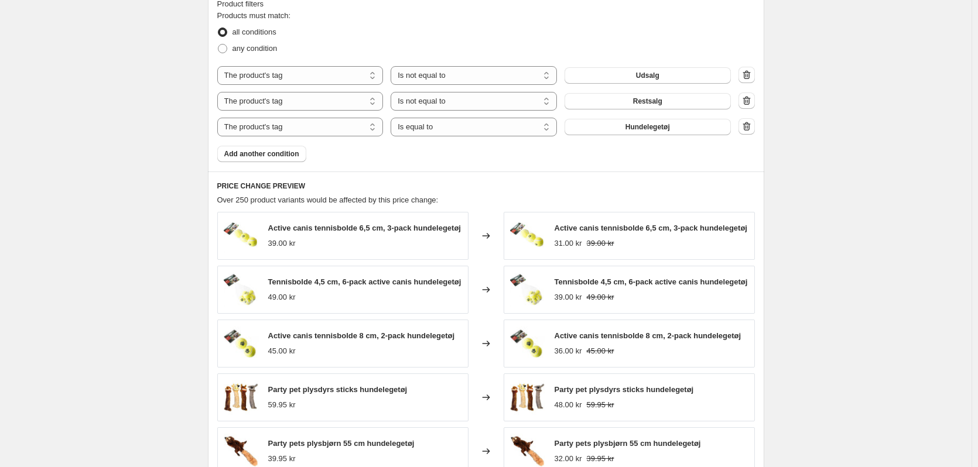
scroll to position [761, 0]
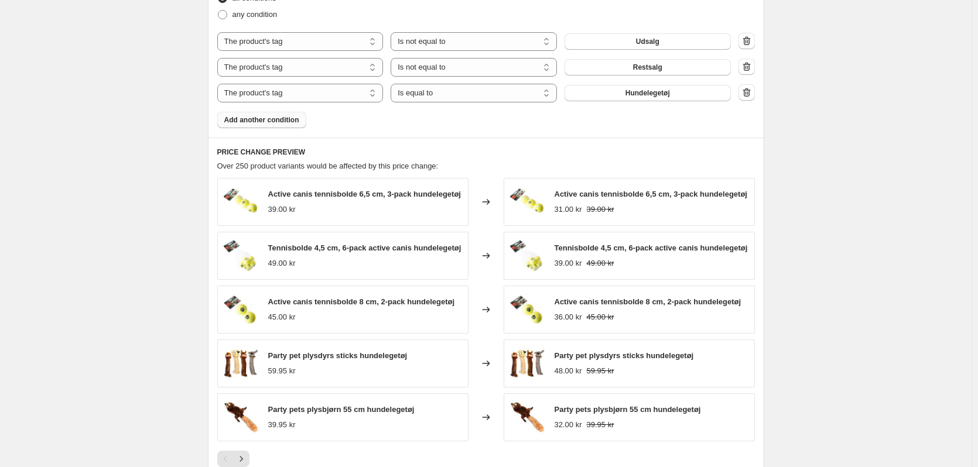
click at [289, 124] on span "Add another condition" at bounding box center [261, 119] width 75 height 9
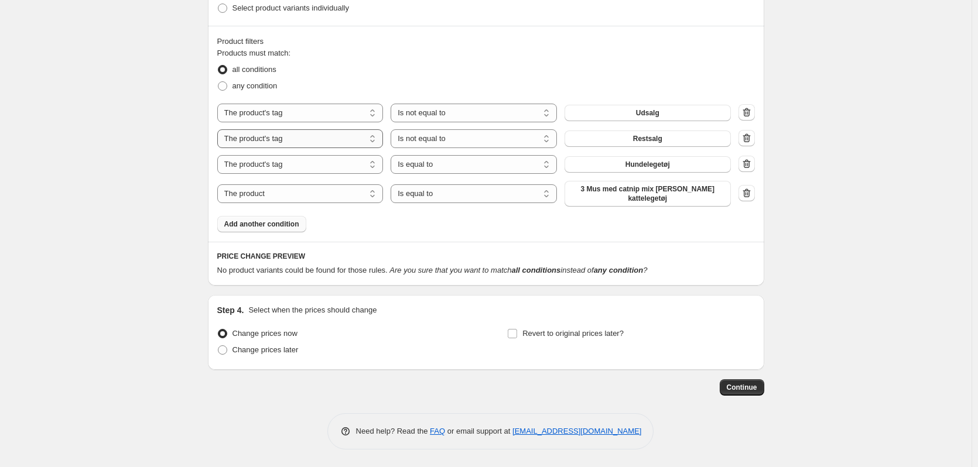
scroll to position [683, 0]
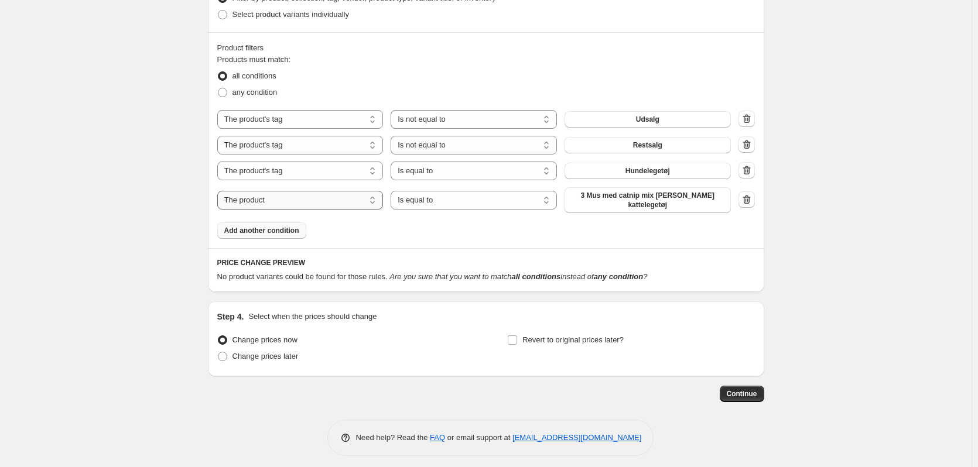
click at [364, 198] on select "The product The product's collection The product's tag The product's vendor The…" at bounding box center [300, 200] width 166 height 19
select select "tag"
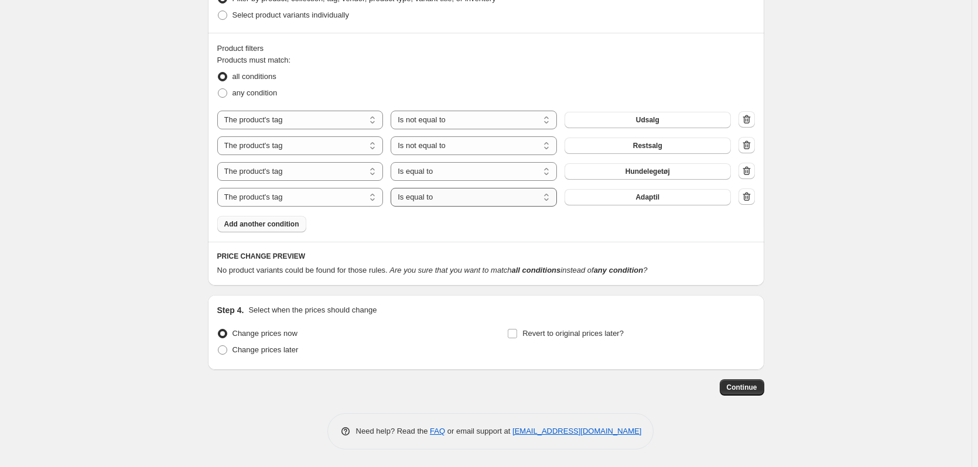
click at [488, 201] on select "Is equal to Is not equal to" at bounding box center [473, 197] width 166 height 19
select select "not_equal"
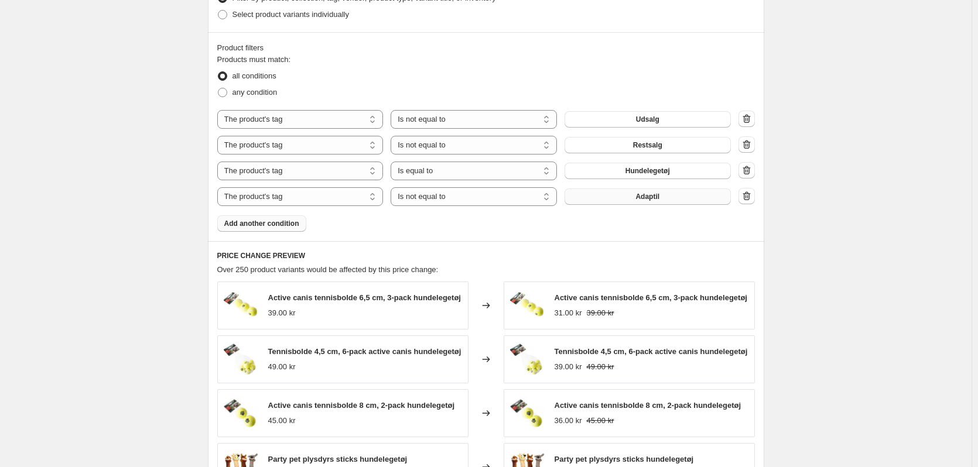
click at [657, 201] on button "Adaptil" at bounding box center [647, 197] width 166 height 16
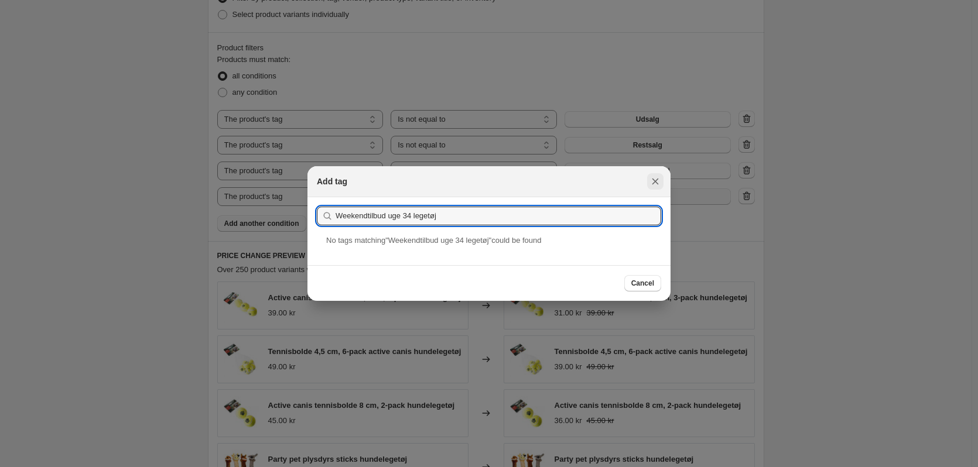
type input "Weekendtilbud uge 34 legetøj"
click at [657, 180] on icon "Close" at bounding box center [655, 182] width 6 height 6
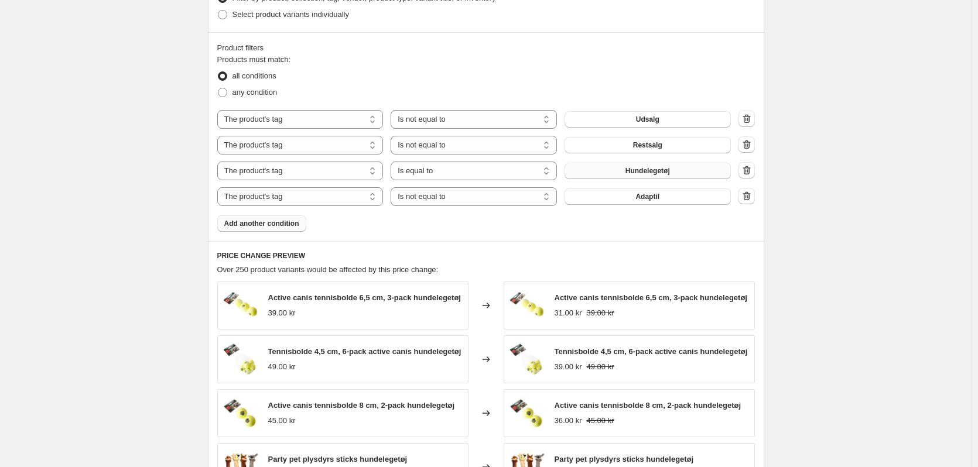
click at [640, 170] on span "Hundelegetøj" at bounding box center [647, 170] width 44 height 9
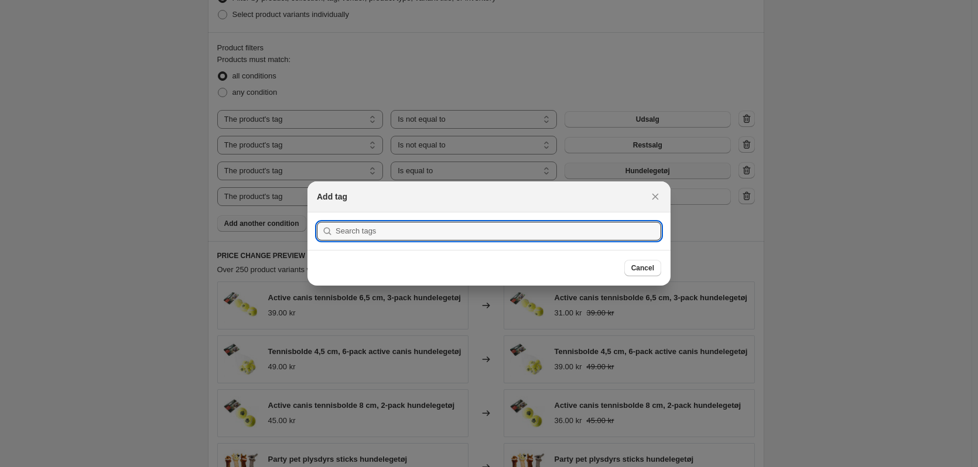
scroll to position [0, 0]
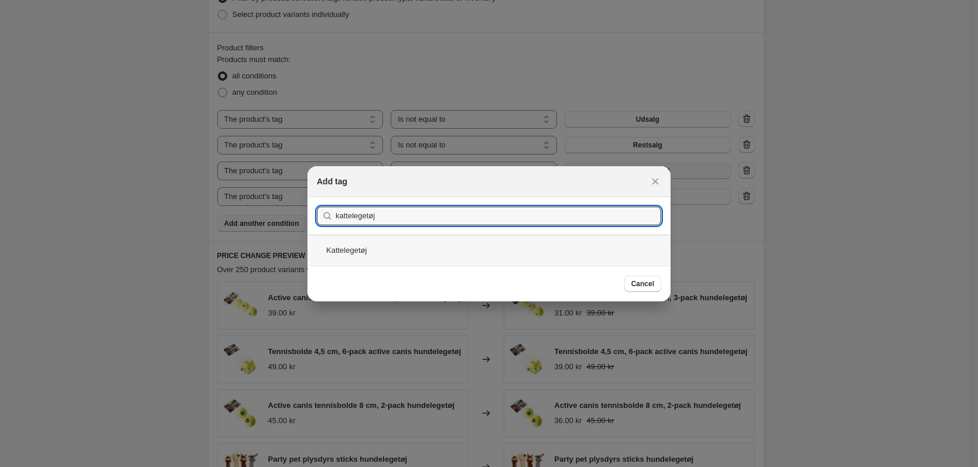
type input "kattelegetøj"
click at [354, 253] on div "Kattelegetøj" at bounding box center [488, 250] width 363 height 31
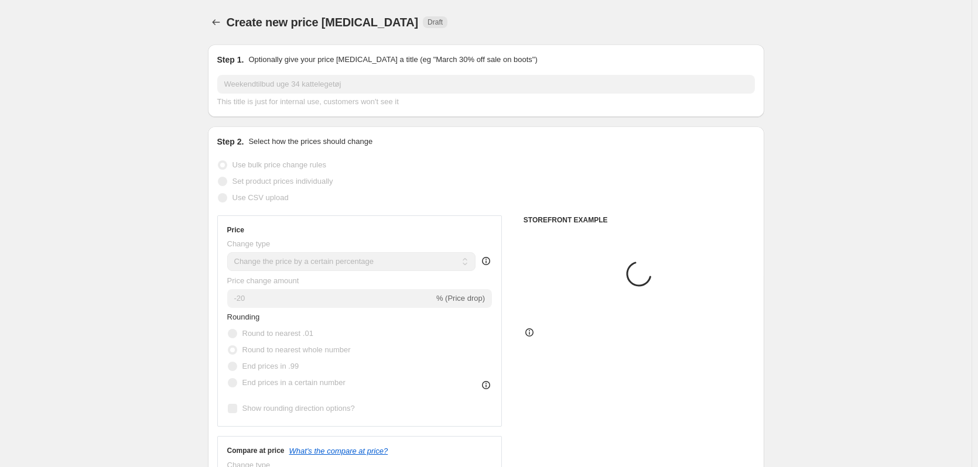
scroll to position [683, 0]
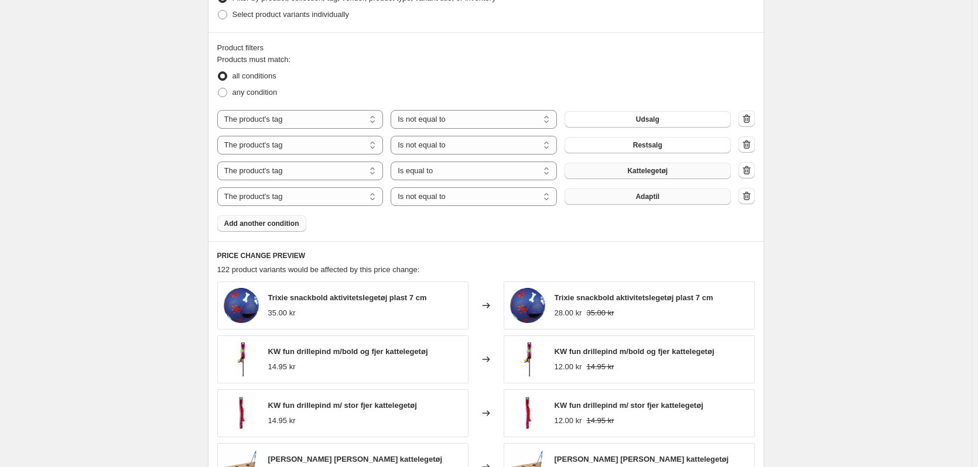
click at [617, 195] on button "Adaptil" at bounding box center [647, 197] width 166 height 16
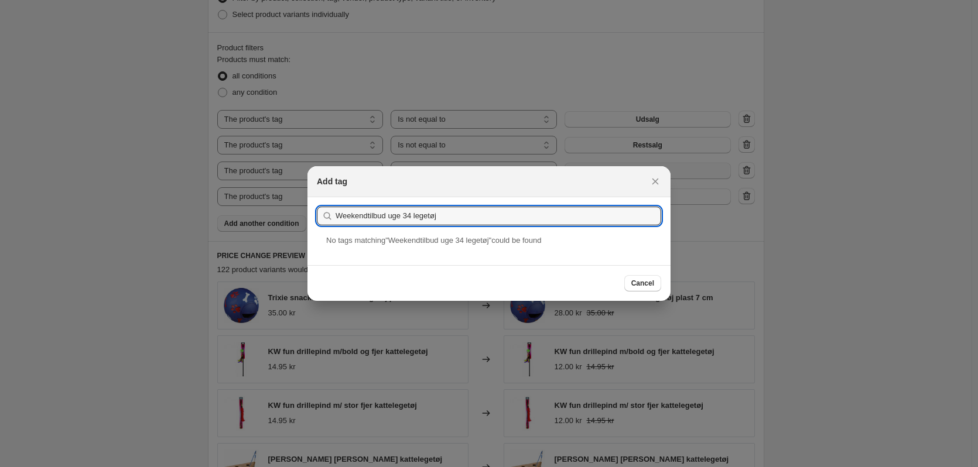
drag, startPoint x: 455, startPoint y: 220, endPoint x: 318, endPoint y: 222, distance: 137.0
click at [318, 222] on div "Weekendtilbud uge 34 legetøj" at bounding box center [489, 216] width 344 height 19
type input "Weekendtilbud uge 34 legetøj"
click at [402, 212] on input "Weekendtilbud uge 34 legetøj" at bounding box center [497, 216] width 325 height 19
click at [402, 211] on input "Weekendtilbud uge 34 legetøj" at bounding box center [497, 216] width 325 height 19
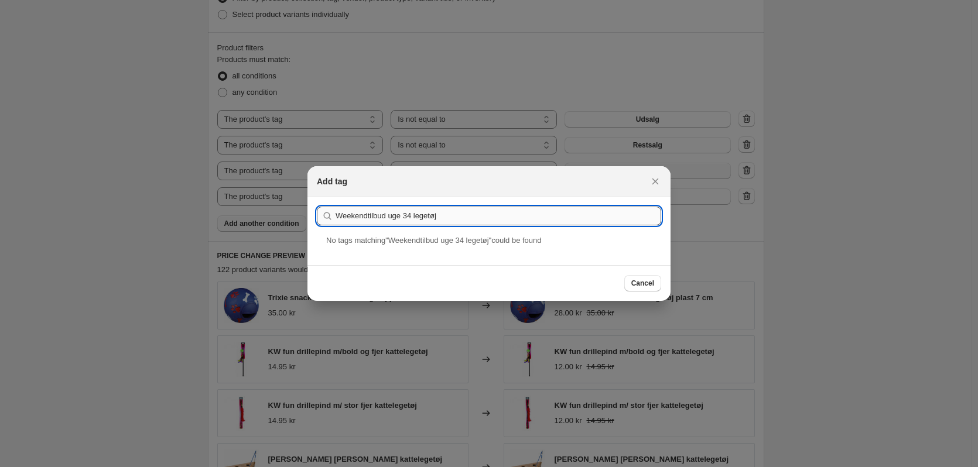
click at [433, 214] on input "Weekendtilbud uge 34 legetøj" at bounding box center [497, 216] width 325 height 19
drag, startPoint x: 440, startPoint y: 214, endPoint x: 283, endPoint y: 208, distance: 157.0
click at [317, 197] on button "Submit" at bounding box center [333, 203] width 33 height 12
click at [652, 180] on icon "Close" at bounding box center [655, 182] width 12 height 12
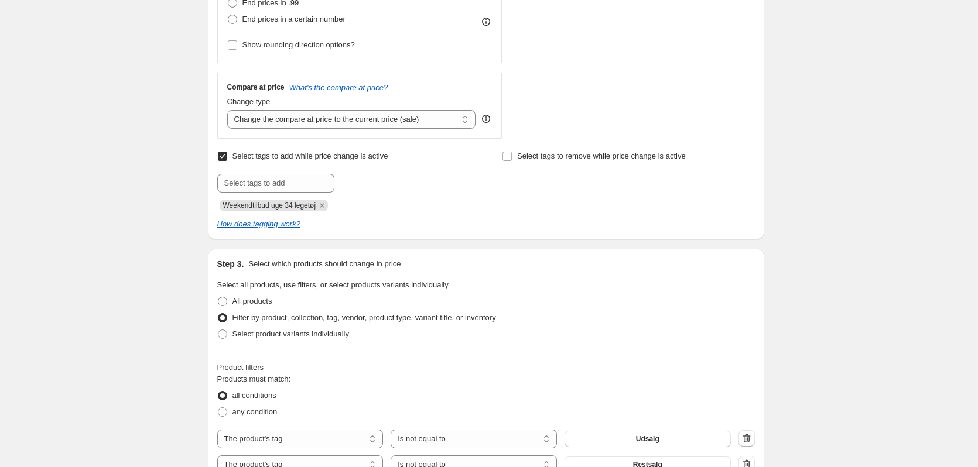
scroll to position [393, 0]
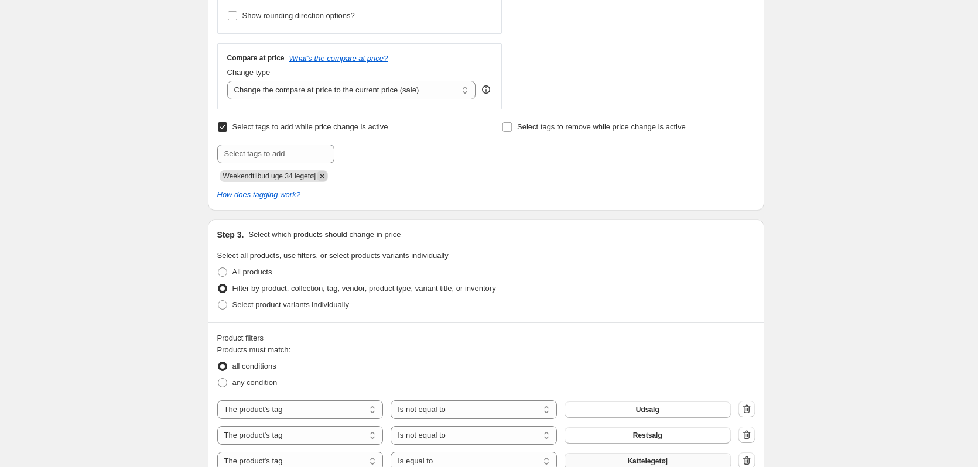
click at [324, 176] on icon "Remove Weekendtilbud uge 34 legetøj" at bounding box center [322, 176] width 4 height 4
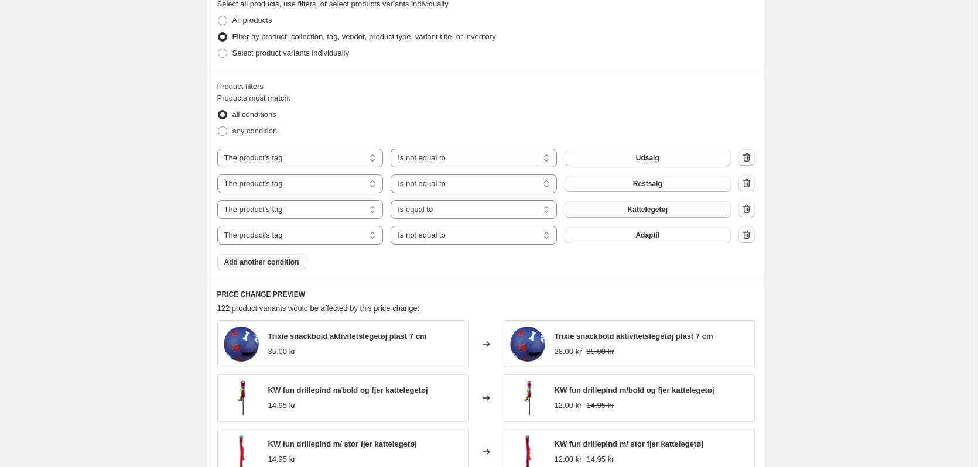
scroll to position [744, 0]
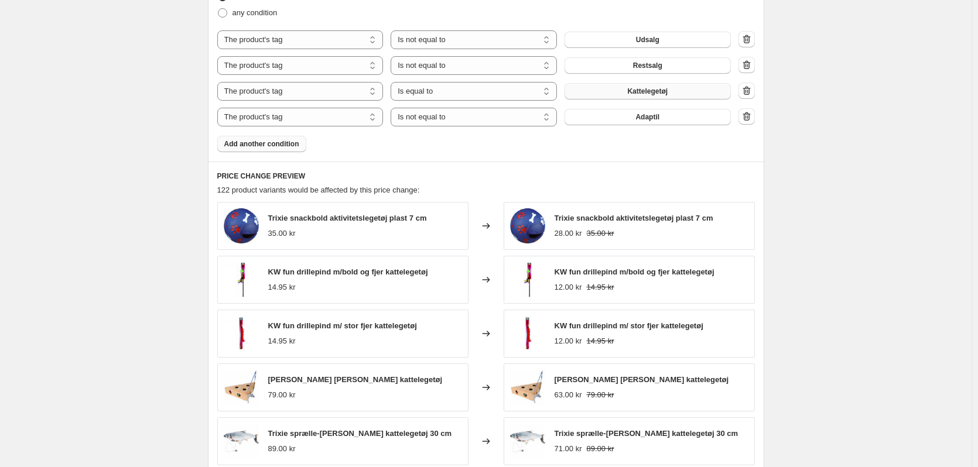
click at [648, 116] on span "Adaptil" at bounding box center [647, 116] width 24 height 9
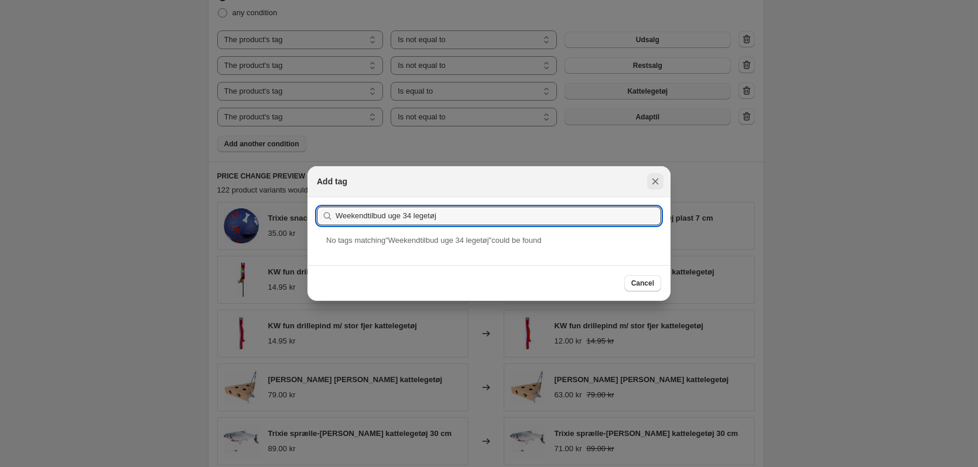
type input "Weekendtilbud uge 34 legetøj"
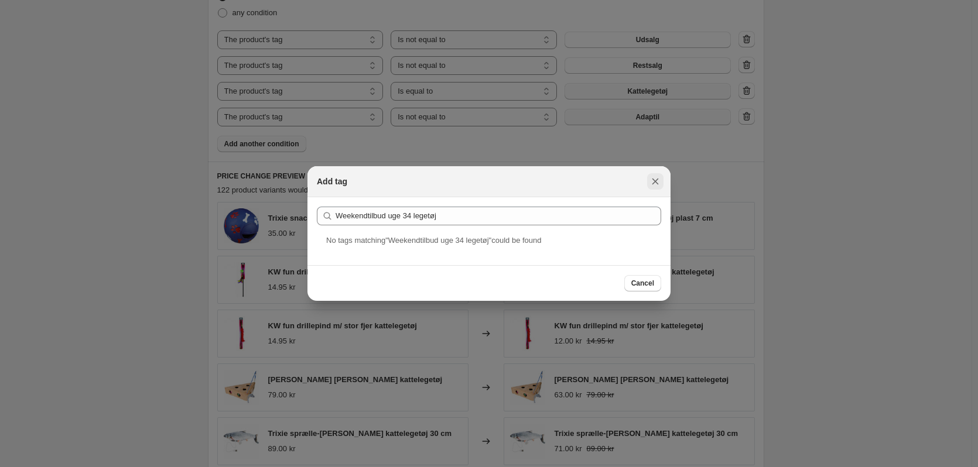
click at [660, 184] on icon "Close" at bounding box center [655, 182] width 12 height 12
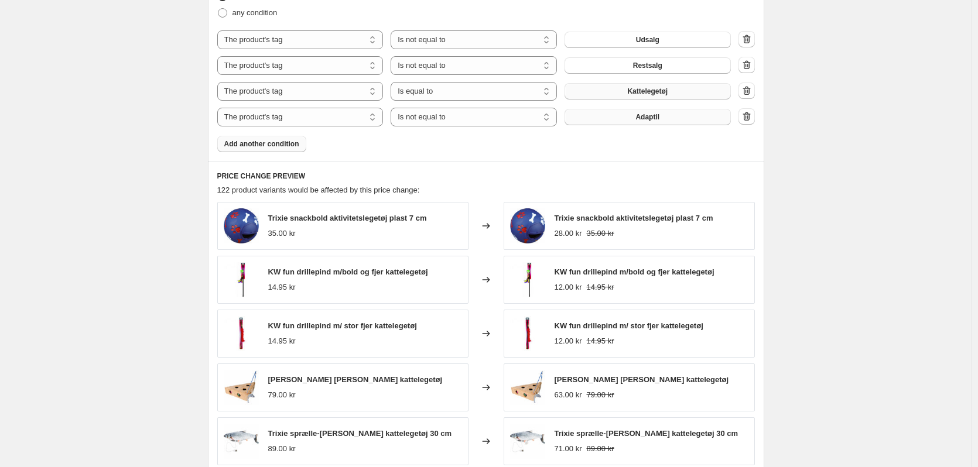
click at [580, 166] on div "PRICE CHANGE PREVIEW 122 product variants would be affected by this price chang…" at bounding box center [486, 331] width 556 height 339
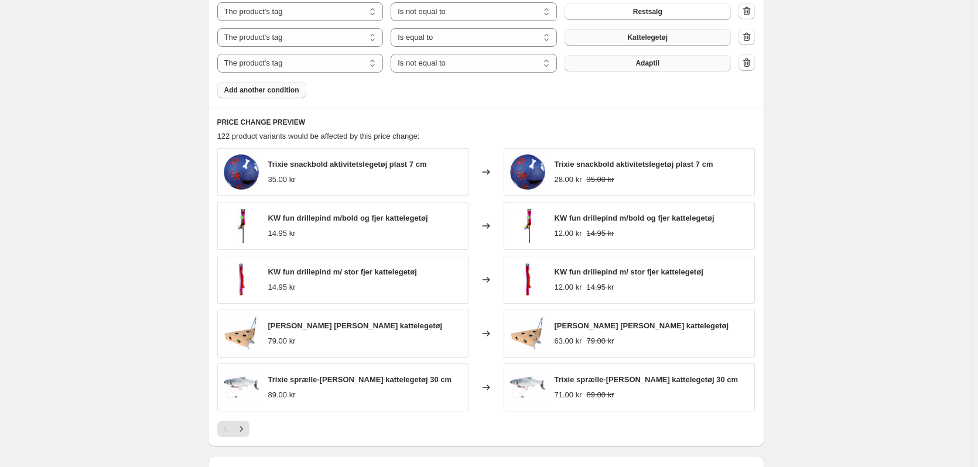
scroll to position [959, 0]
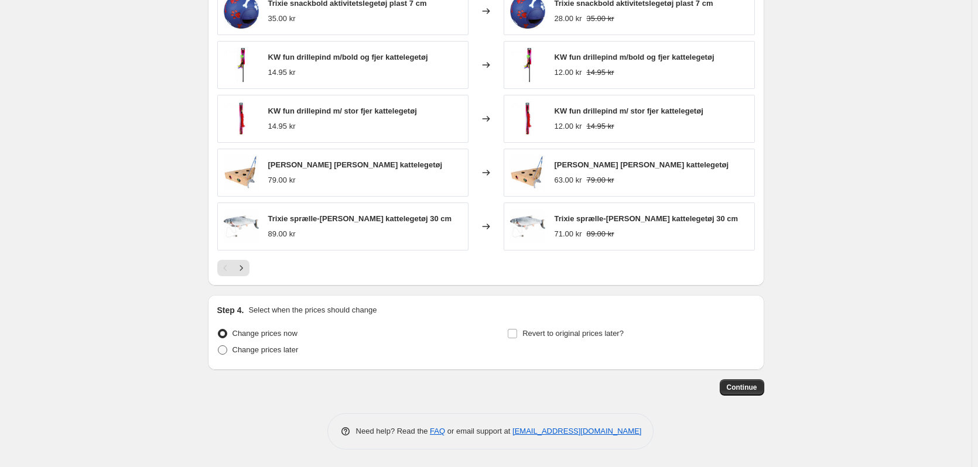
click at [227, 353] on span at bounding box center [222, 349] width 9 height 9
click at [218, 346] on input "Change prices later" at bounding box center [218, 345] width 1 height 1
radio input "true"
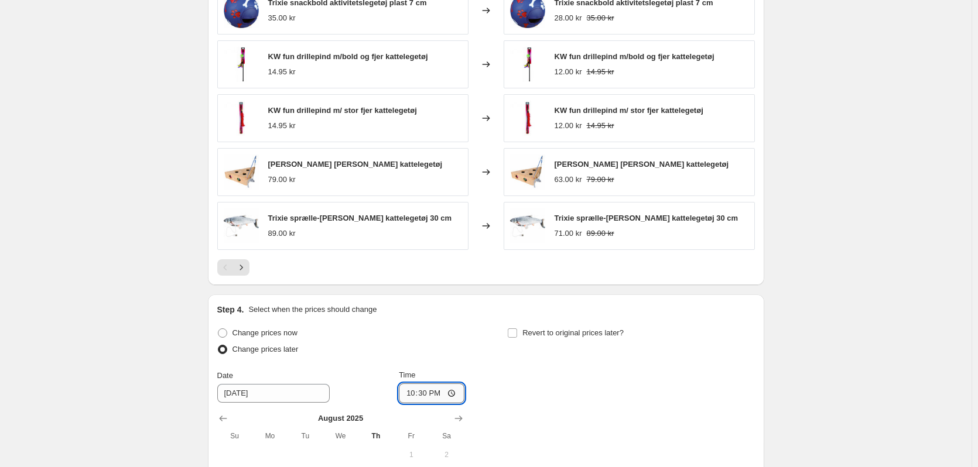
click at [433, 396] on input "22:30" at bounding box center [432, 393] width 66 height 20
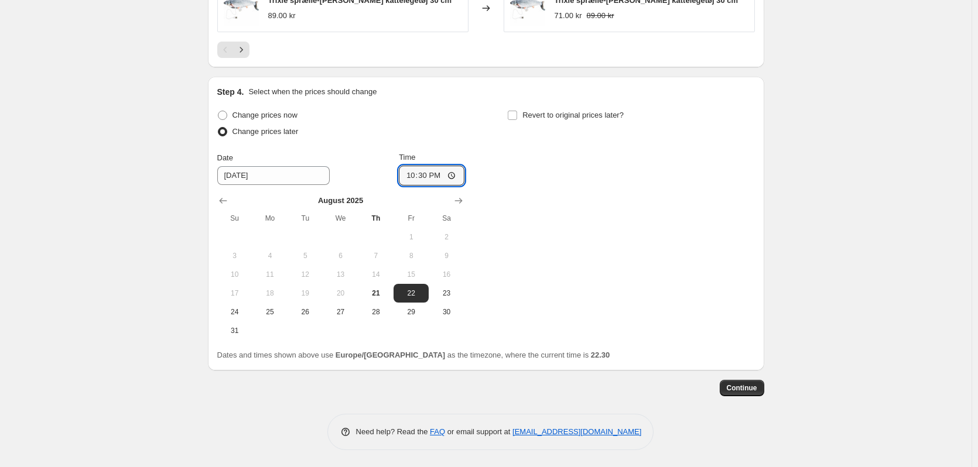
scroll to position [1178, 0]
type input "03:00"
drag, startPoint x: 538, startPoint y: 238, endPoint x: 540, endPoint y: 217, distance: 21.1
click at [540, 238] on div "Change prices now Change prices later Date [DATE] Time 03:00 [DATE] Su Mo Tu We…" at bounding box center [485, 223] width 537 height 233
click at [513, 117] on input "Revert to original prices later?" at bounding box center [512, 114] width 9 height 9
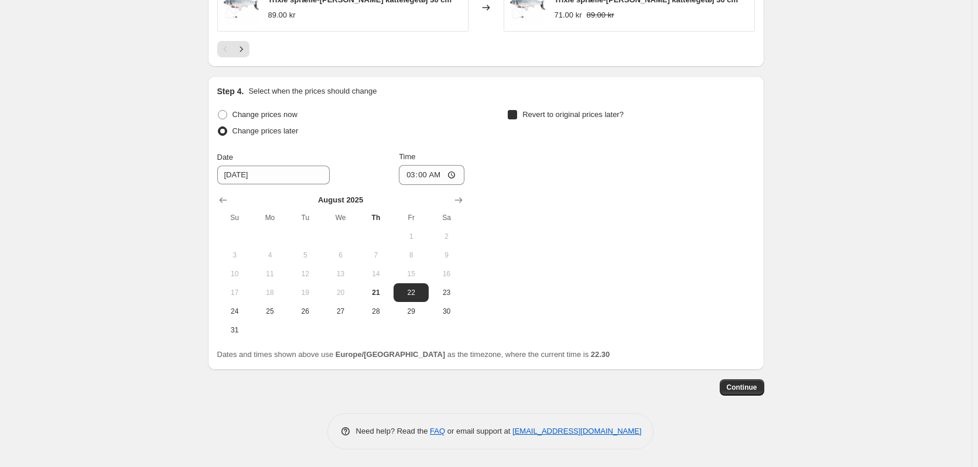
checkbox input "true"
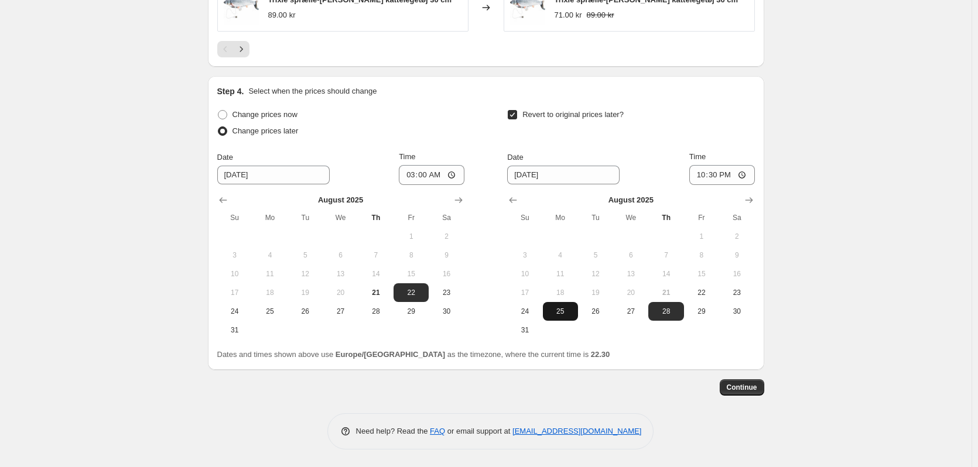
click at [568, 313] on span "25" at bounding box center [560, 311] width 26 height 9
type input "[DATE]"
click at [714, 174] on input "22:30" at bounding box center [722, 175] width 66 height 20
type input "03:00"
click at [657, 133] on div "Revert to original prices later?" at bounding box center [630, 124] width 247 height 35
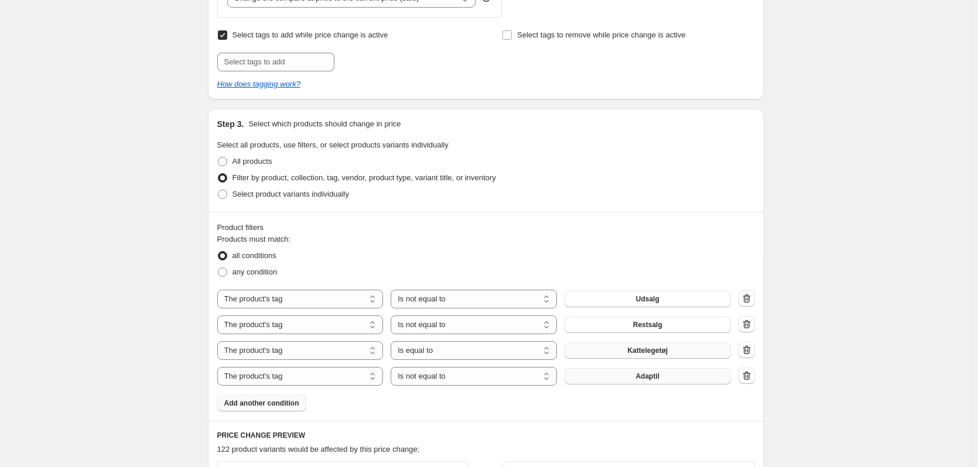
scroll to position [476, 0]
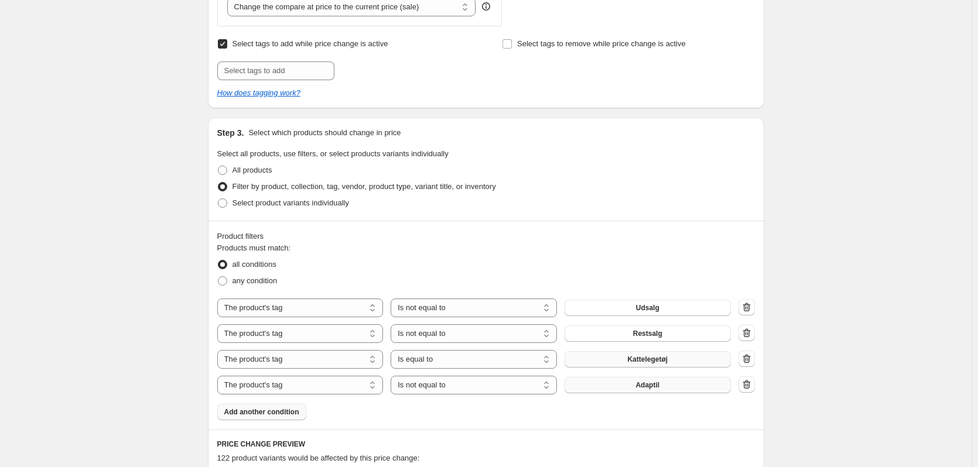
click at [649, 381] on button "Adaptil" at bounding box center [647, 385] width 166 height 16
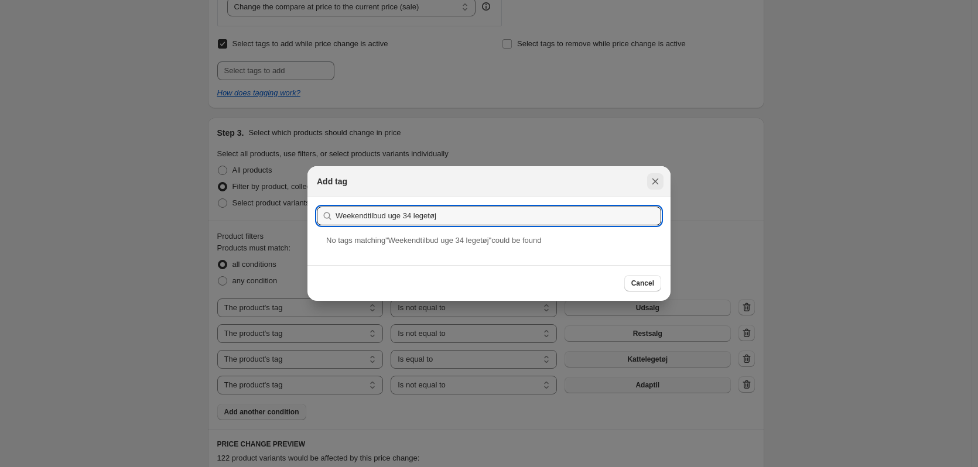
type input "Weekendtilbud uge 34 legetøj"
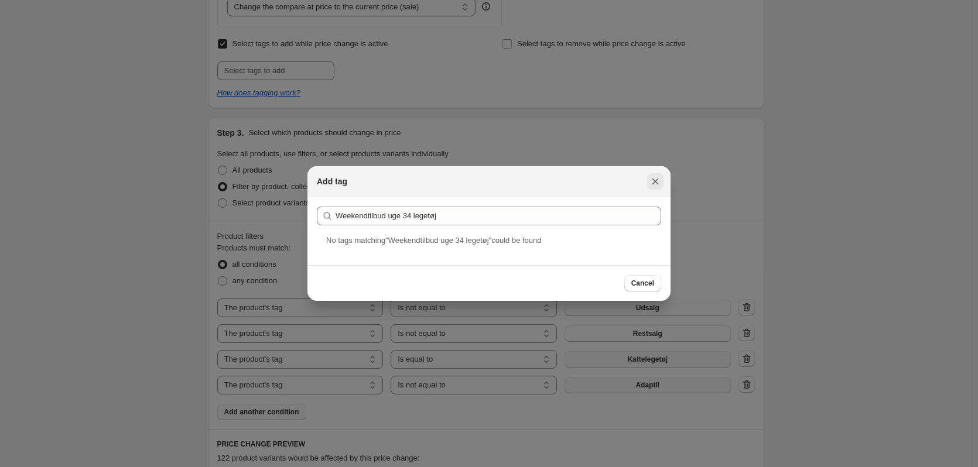
click at [657, 175] on button "Close" at bounding box center [655, 181] width 16 height 16
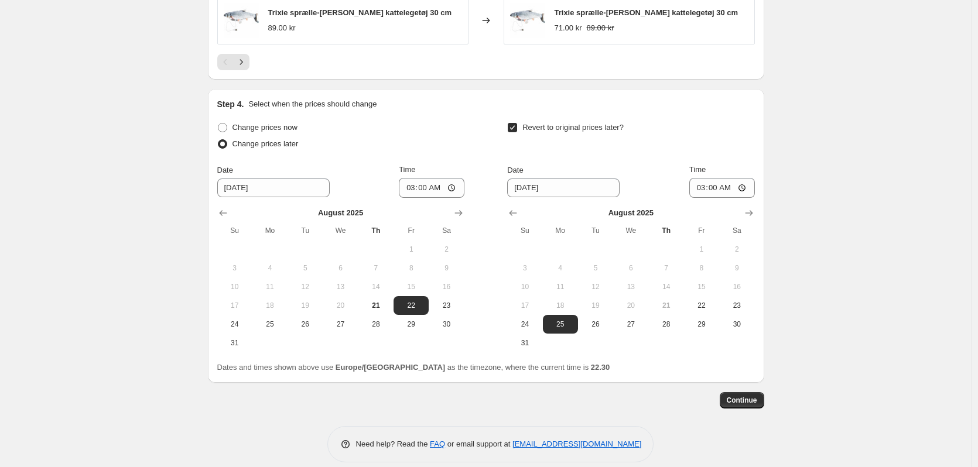
scroll to position [1178, 0]
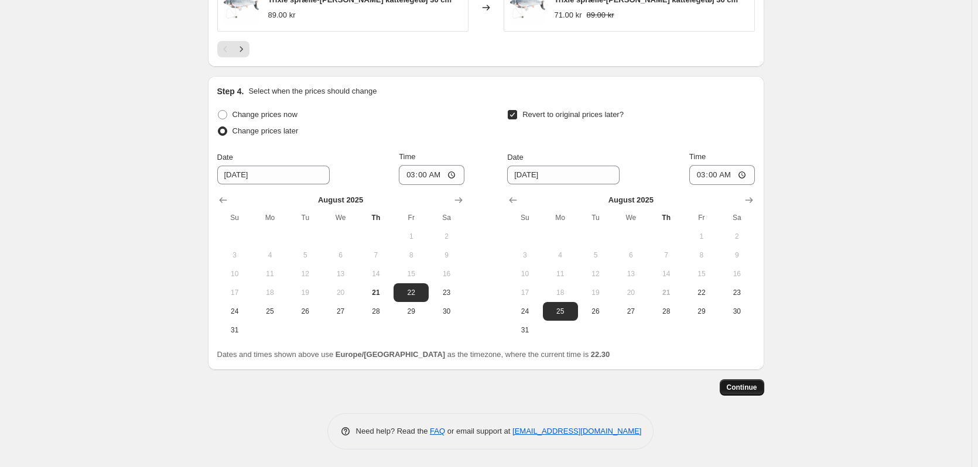
click at [746, 389] on span "Continue" at bounding box center [741, 387] width 30 height 9
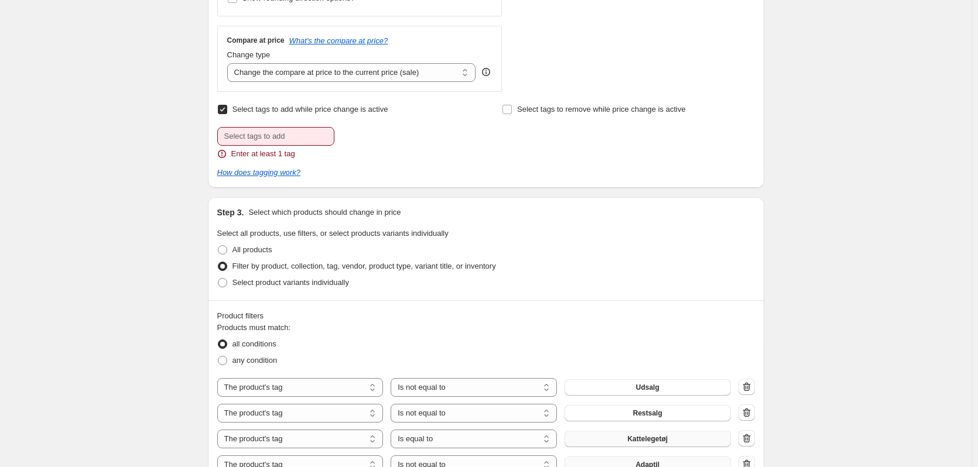
scroll to position [468, 0]
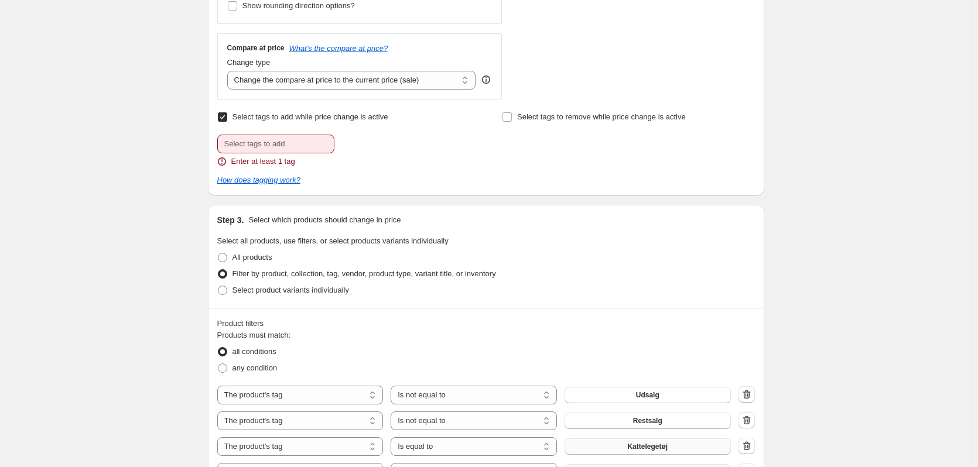
click at [227, 121] on input "Select tags to add while price change is active" at bounding box center [222, 116] width 9 height 9
checkbox input "false"
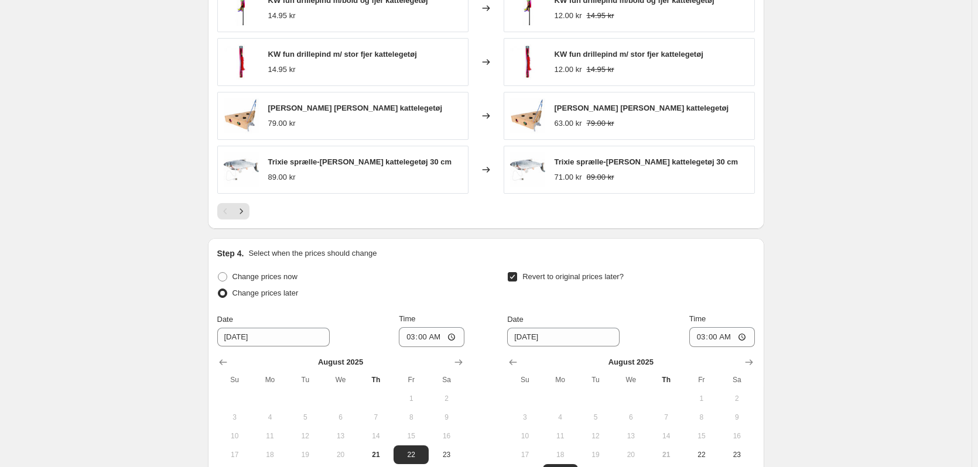
scroll to position [1197, 0]
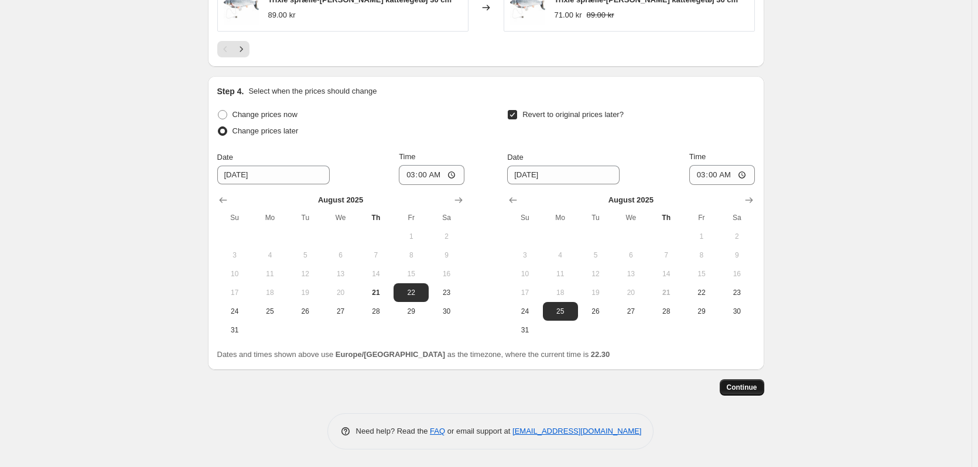
click at [741, 390] on span "Continue" at bounding box center [741, 387] width 30 height 9
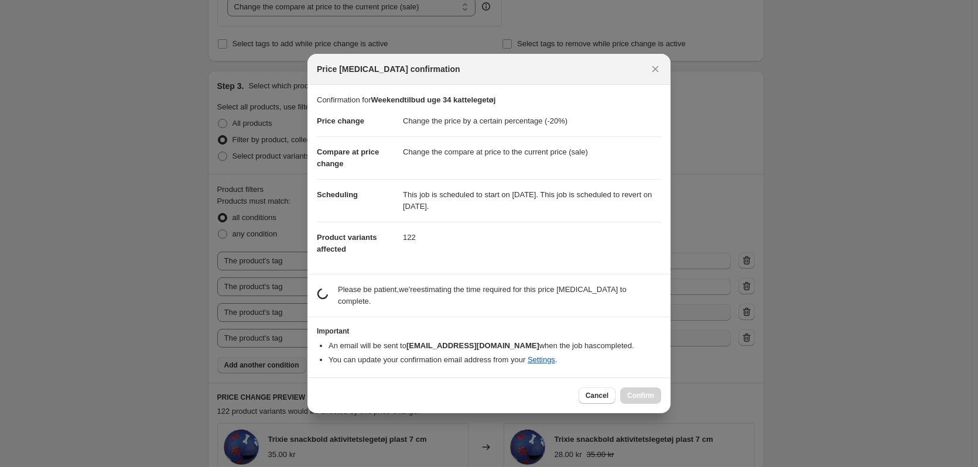
scroll to position [1132, 0]
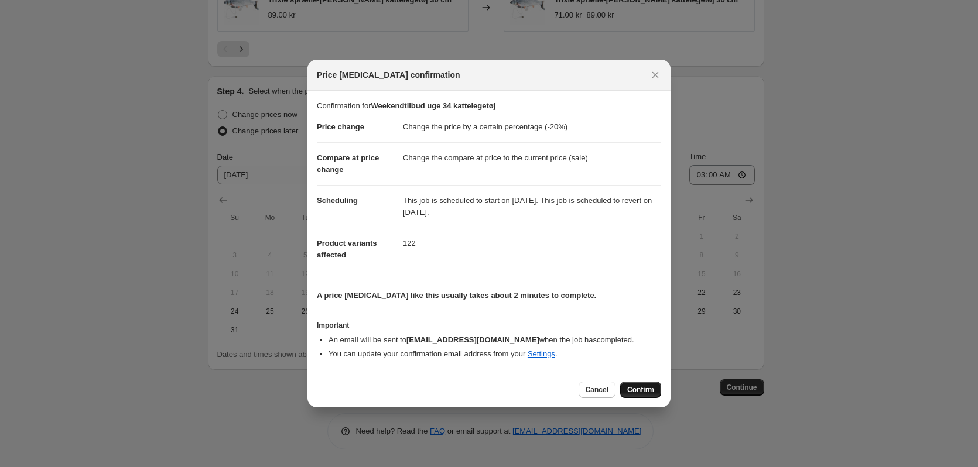
click at [642, 389] on span "Confirm" at bounding box center [640, 389] width 27 height 9
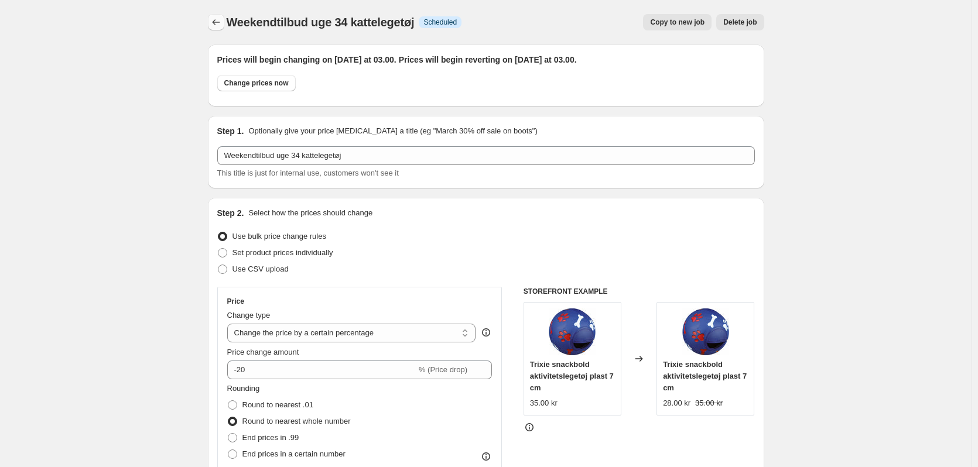
click at [215, 25] on icon "Price change jobs" at bounding box center [216, 22] width 12 height 12
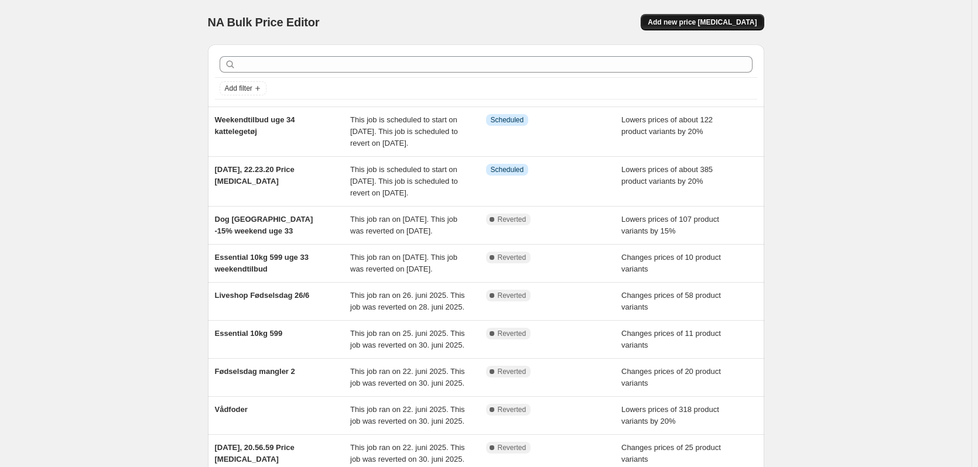
click at [723, 20] on span "Add new price [MEDICAL_DATA]" at bounding box center [701, 22] width 109 height 9
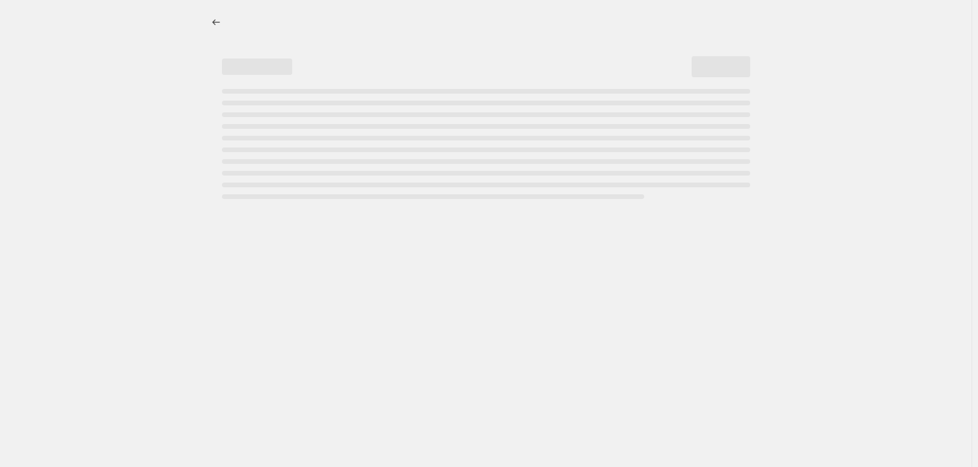
select select "percentage"
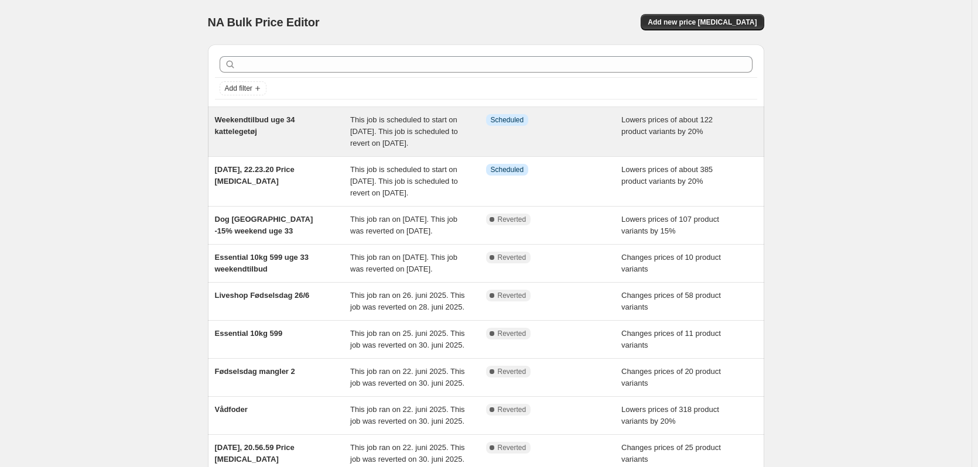
click at [565, 136] on div "Info Scheduled" at bounding box center [554, 131] width 136 height 35
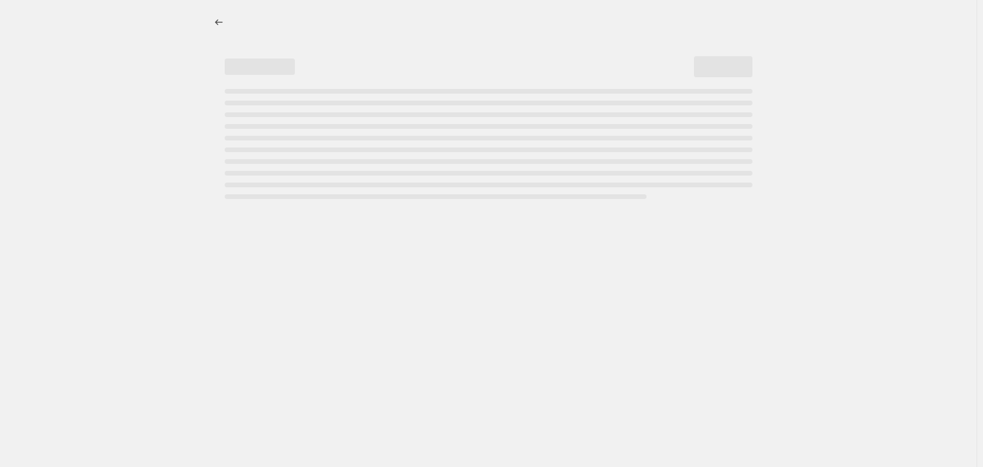
select select "percentage"
select select "not_equal"
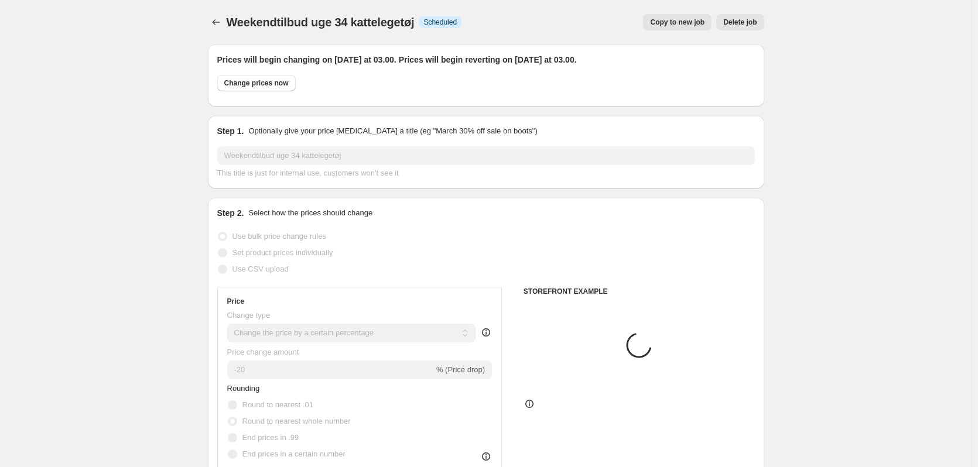
select select "tag"
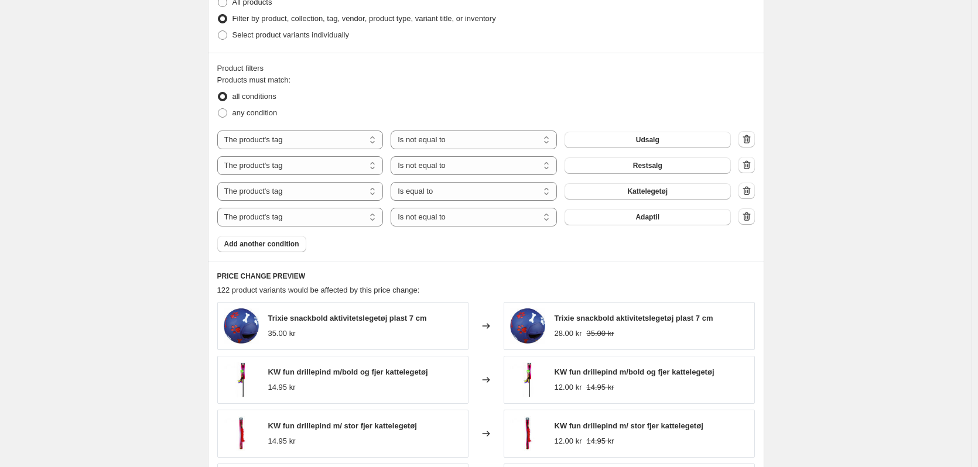
scroll to position [702, 0]
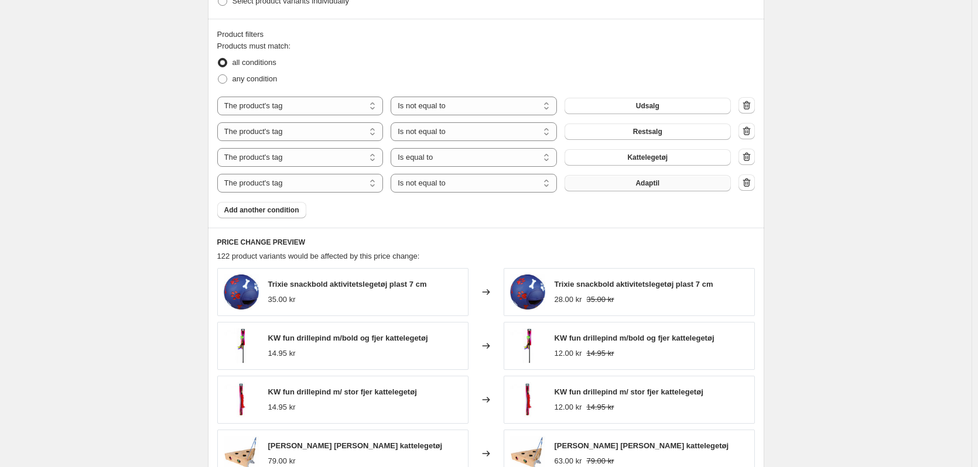
click at [622, 184] on button "Adaptil" at bounding box center [647, 183] width 166 height 16
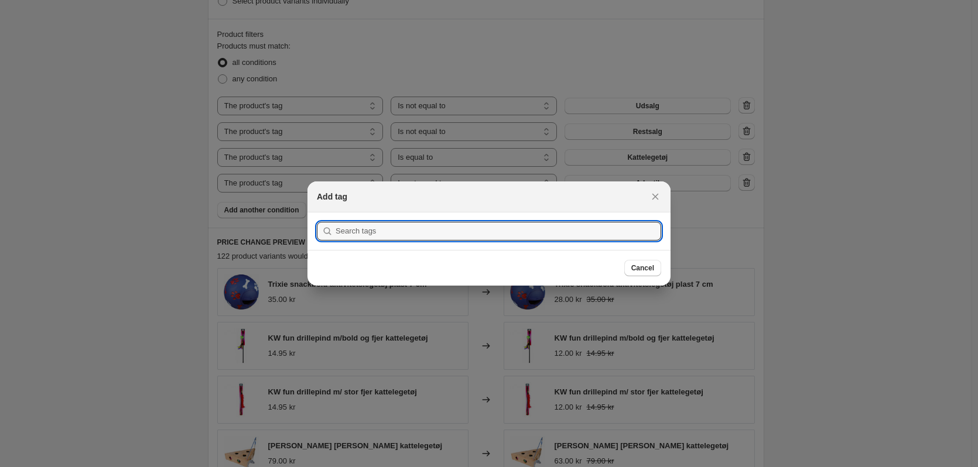
paste input "Weekendtilbud uge 34 legetøj"
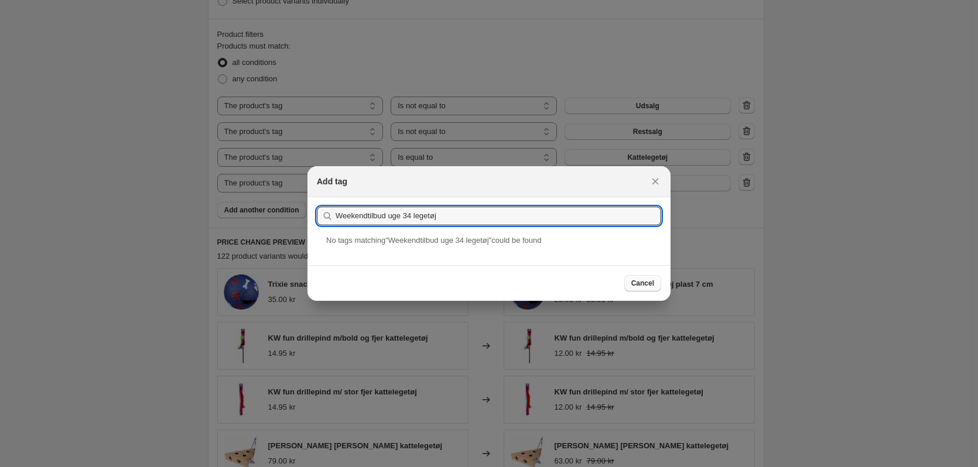
type input "Weekendtilbud uge 34 legetøj"
click at [650, 287] on span "Cancel" at bounding box center [642, 283] width 23 height 9
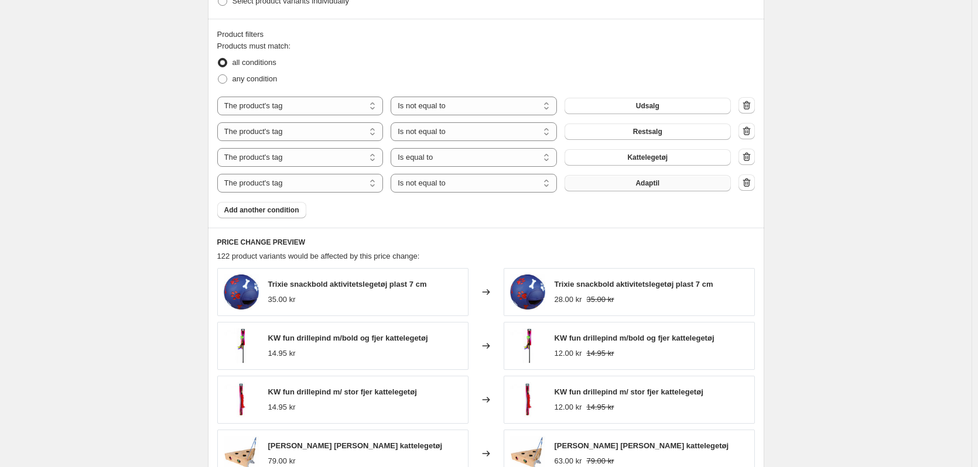
click at [611, 186] on button "Adaptil" at bounding box center [647, 183] width 166 height 16
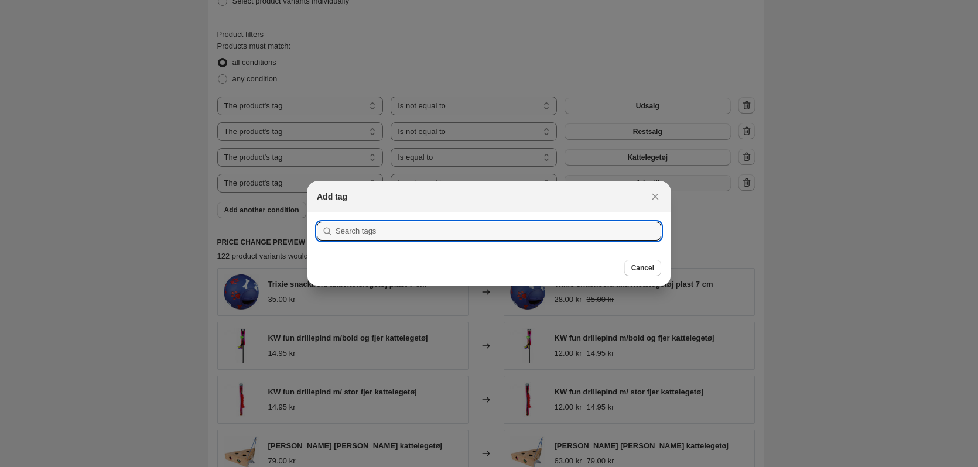
scroll to position [0, 0]
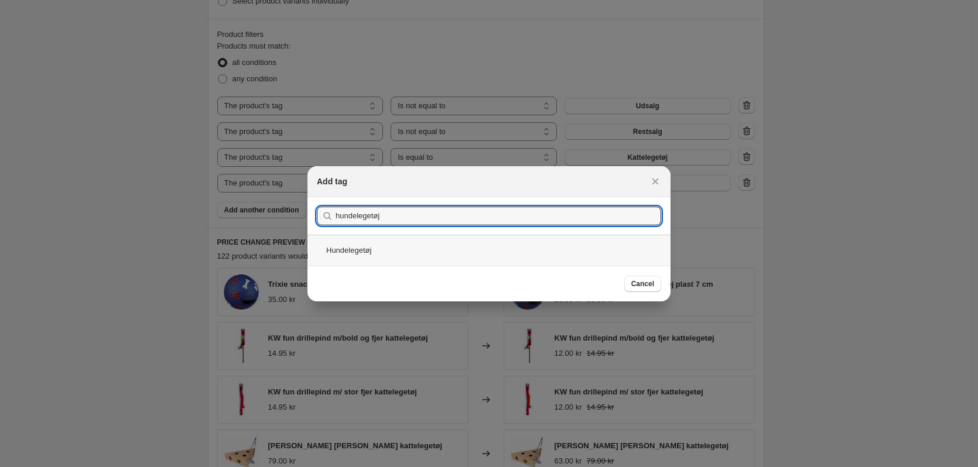
type input "hundelegetøj"
click at [393, 241] on div "Hundelegetøj" at bounding box center [488, 250] width 363 height 31
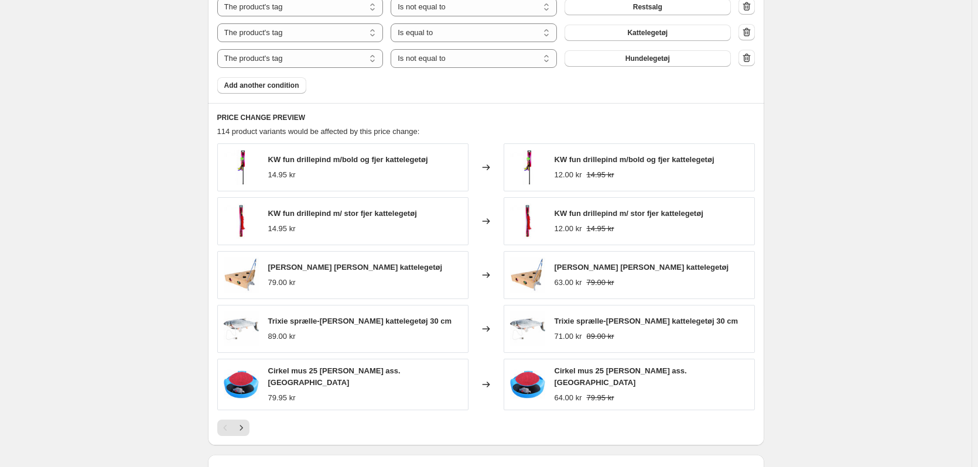
scroll to position [878, 0]
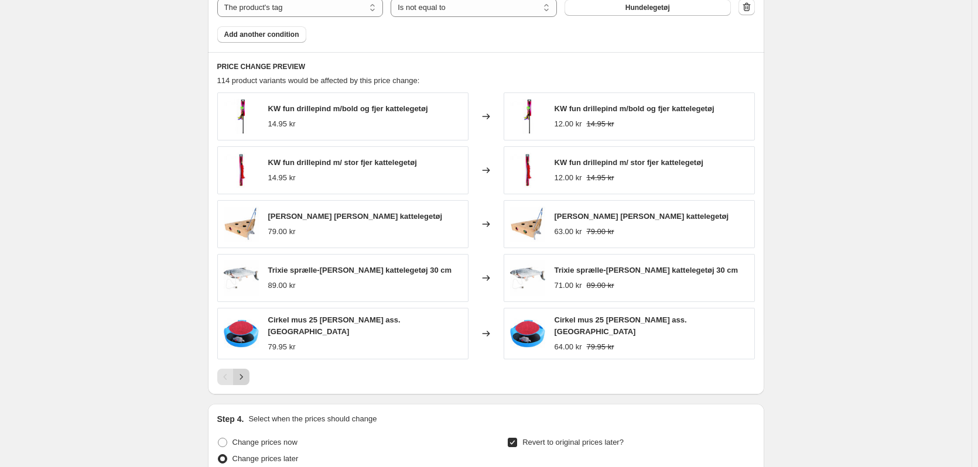
click at [247, 371] on icon "Next" at bounding box center [241, 377] width 12 height 12
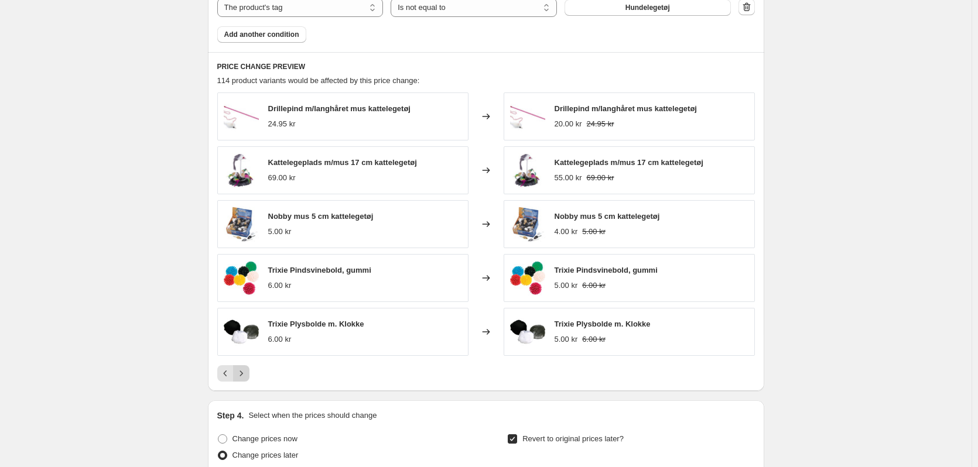
click at [245, 369] on icon "Next" at bounding box center [241, 374] width 12 height 12
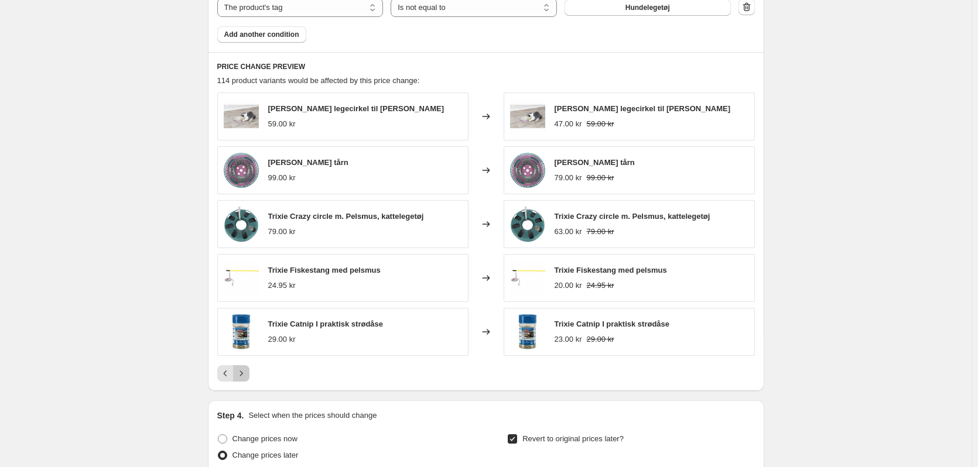
click at [246, 379] on icon "Next" at bounding box center [241, 374] width 12 height 12
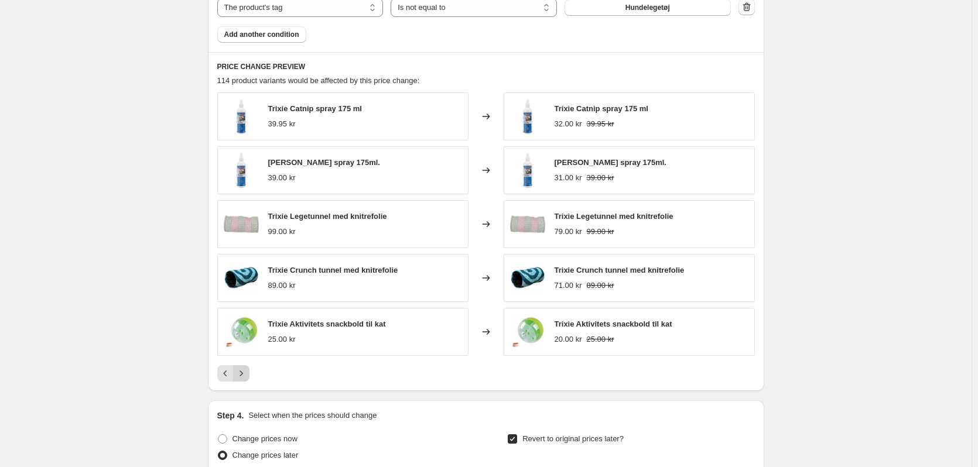
click at [247, 379] on icon "Next" at bounding box center [241, 374] width 12 height 12
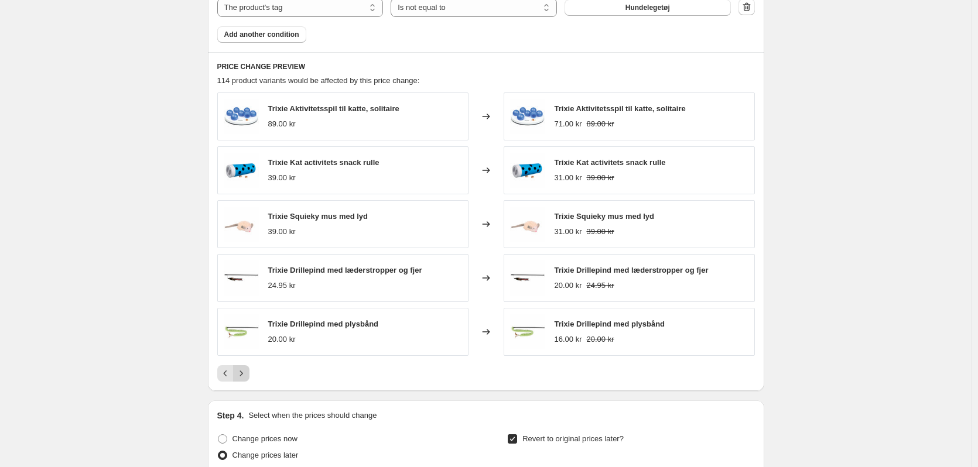
click at [247, 376] on icon "Next" at bounding box center [241, 374] width 12 height 12
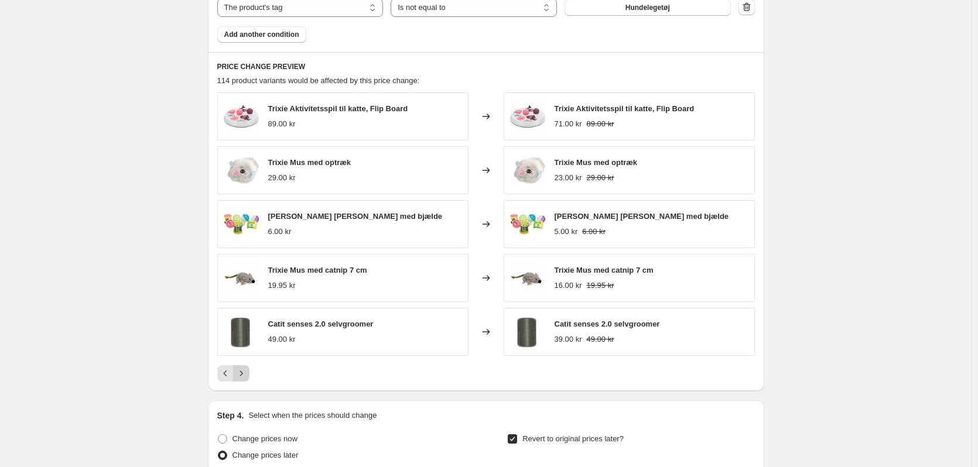
click at [249, 376] on button "Next" at bounding box center [241, 373] width 16 height 16
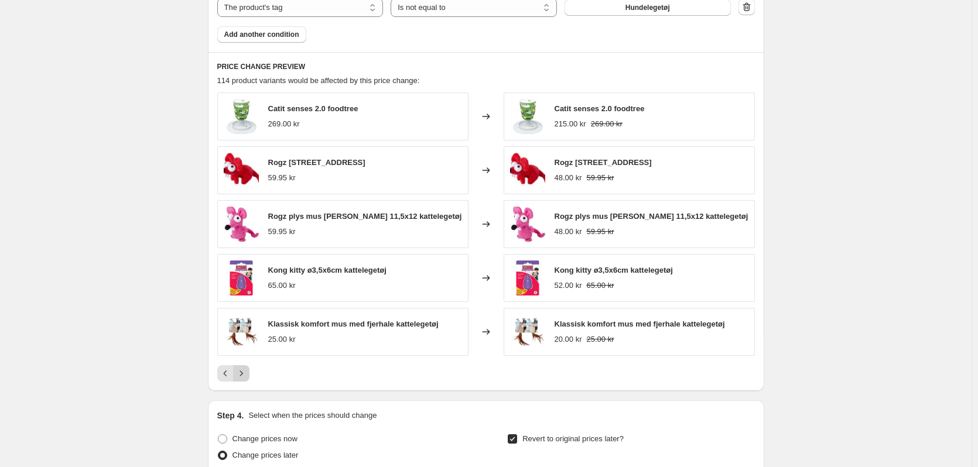
click at [249, 380] on button "Next" at bounding box center [241, 373] width 16 height 16
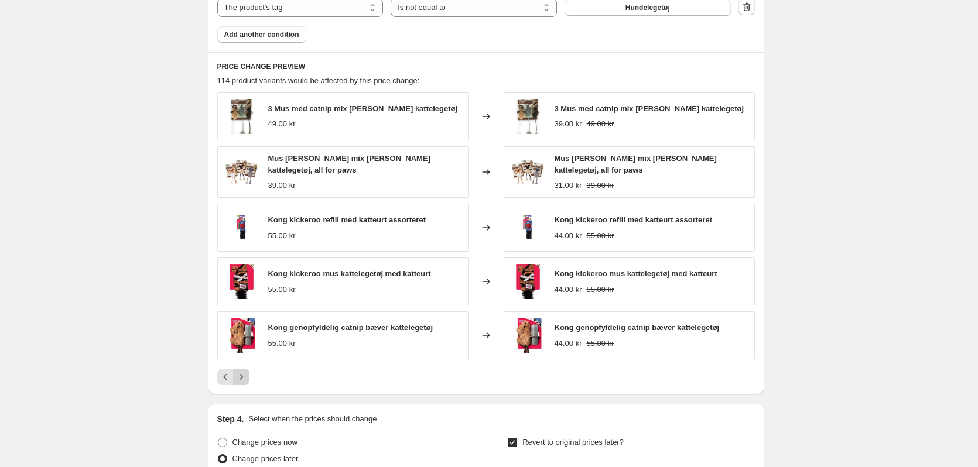
click at [249, 380] on button "Next" at bounding box center [241, 377] width 16 height 16
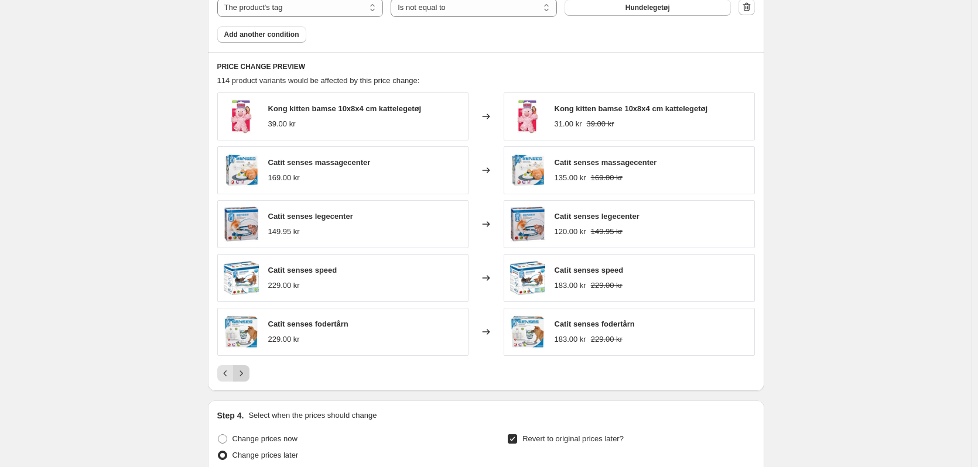
click at [249, 380] on button "Next" at bounding box center [241, 373] width 16 height 16
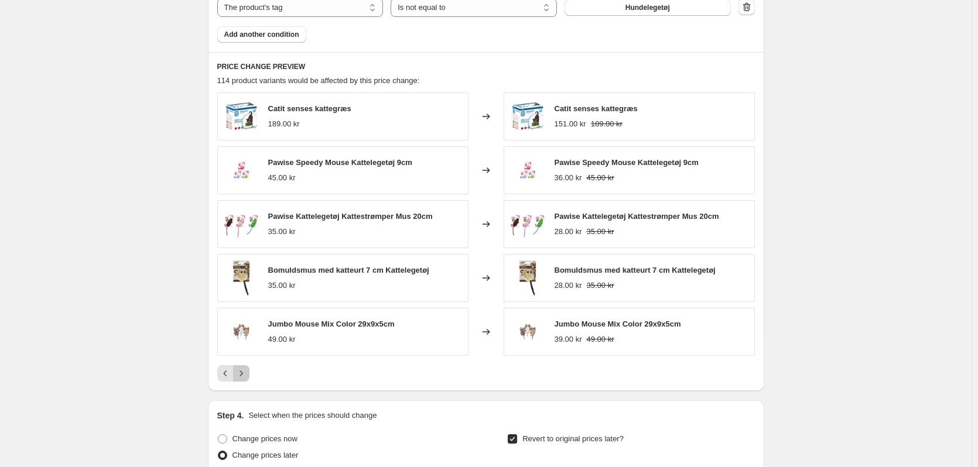
click at [249, 380] on button "Next" at bounding box center [241, 373] width 16 height 16
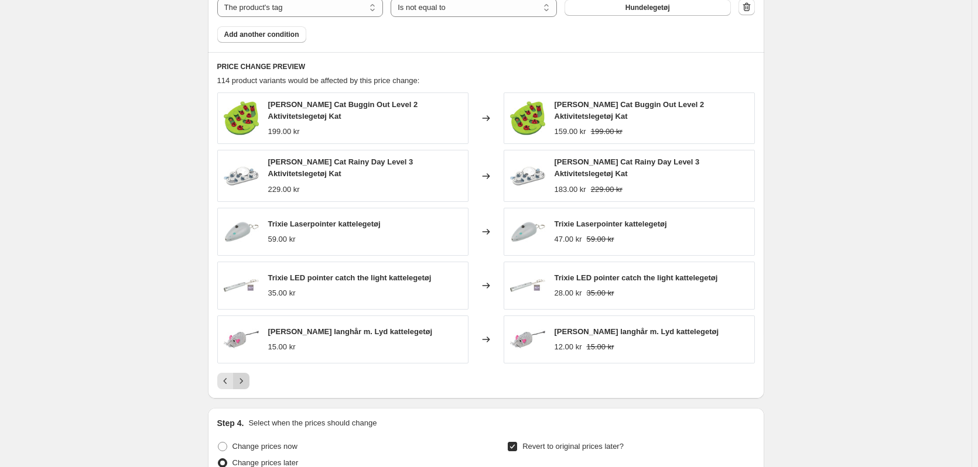
click at [242, 385] on icon "Next" at bounding box center [241, 381] width 12 height 12
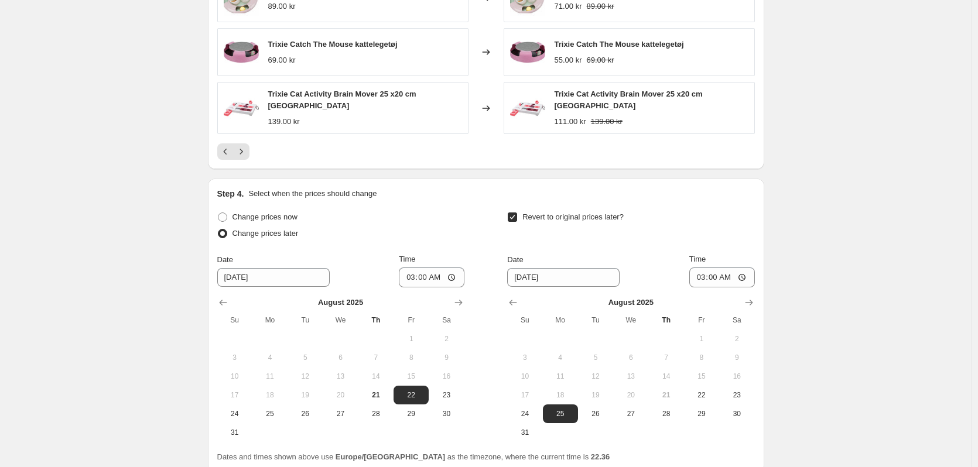
scroll to position [1171, 0]
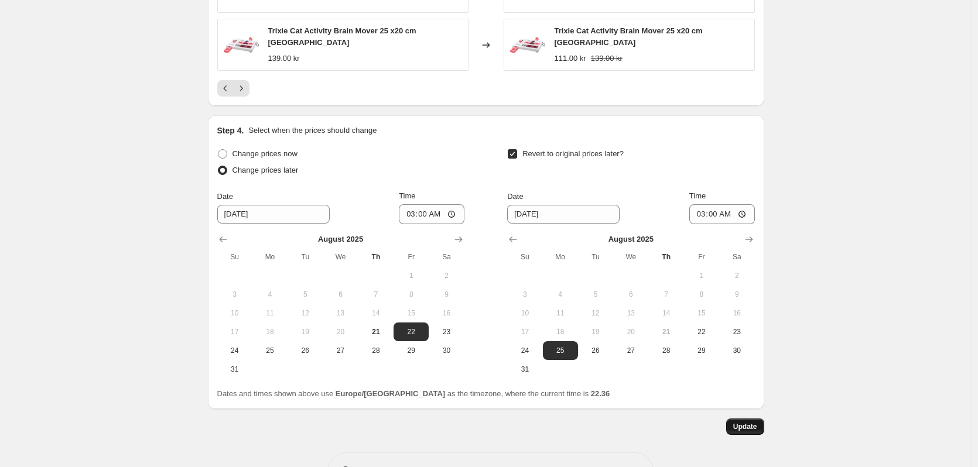
click at [744, 422] on span "Update" at bounding box center [745, 426] width 24 height 9
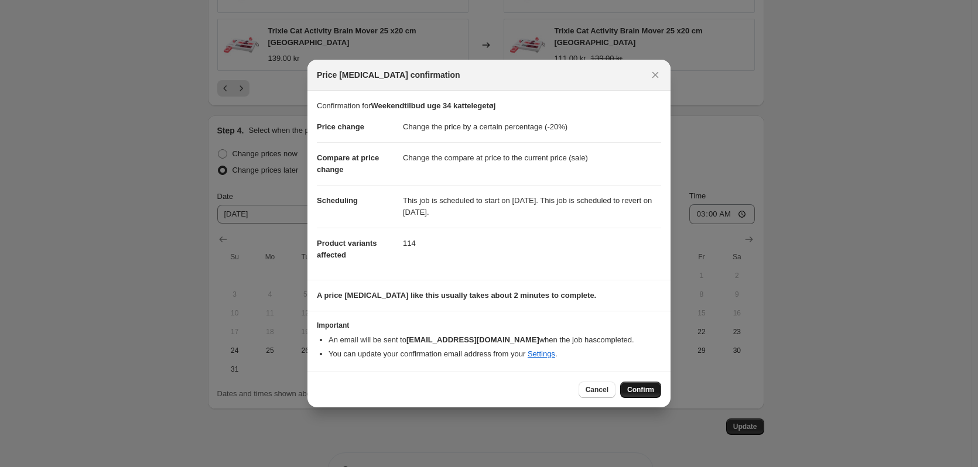
click at [642, 393] on span "Confirm" at bounding box center [640, 389] width 27 height 9
